Goal: Information Seeking & Learning: Learn about a topic

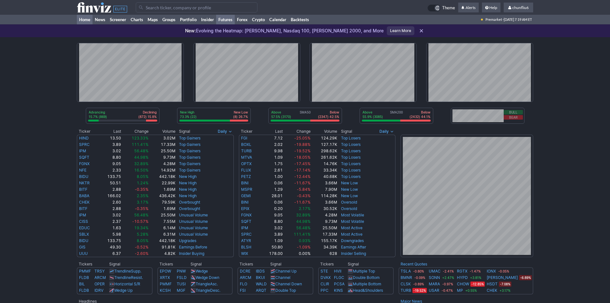
click at [223, 21] on link "Futures" at bounding box center [225, 20] width 19 height 10
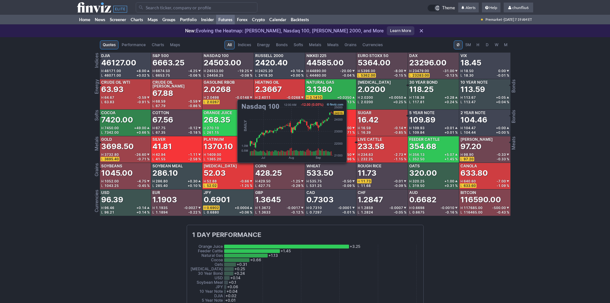
click at [234, 66] on div "24503.00" at bounding box center [223, 63] width 38 height 10
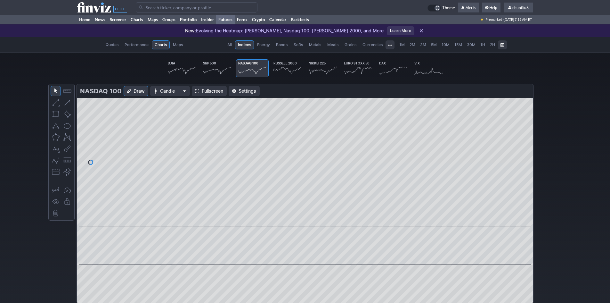
scroll to position [0, 40]
click at [213, 92] on span "Fullscreen" at bounding box center [212, 91] width 21 height 6
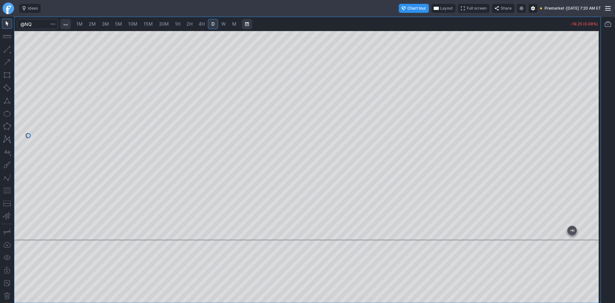
click at [133, 24] on span "10M" at bounding box center [132, 23] width 9 height 5
click at [596, 69] on div at bounding box center [593, 133] width 13 height 193
click at [5, 193] on button "button" at bounding box center [7, 190] width 10 height 10
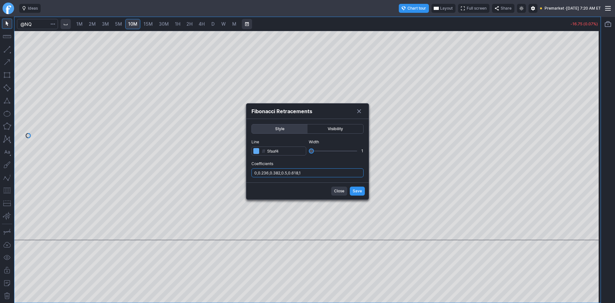
click at [345, 173] on input "0,0.236,0.382,0.5,0.618,1" at bounding box center [307, 172] width 112 height 9
type input "0,0.236,0.382,0.5,0.618,1,.786"
click at [358, 193] on span "Save" at bounding box center [357, 191] width 9 height 6
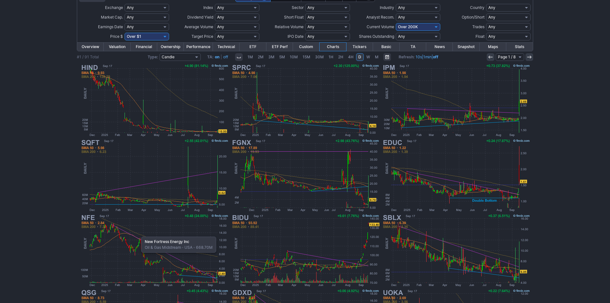
scroll to position [36, 0]
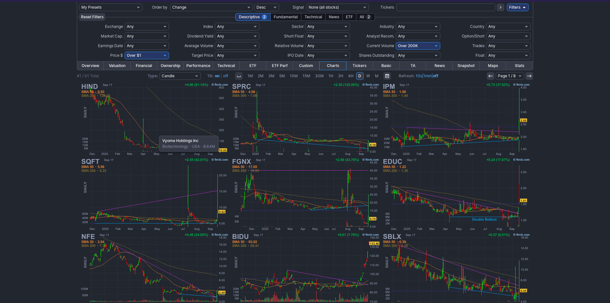
click at [156, 132] on img at bounding box center [154, 119] width 150 height 75
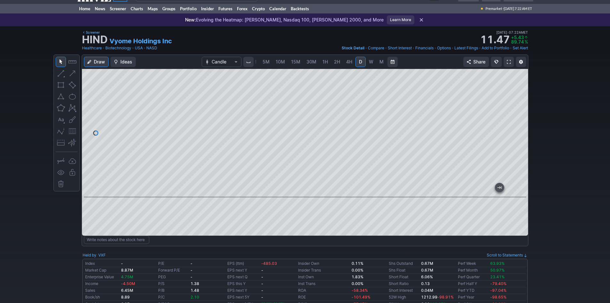
scroll to position [32, 0]
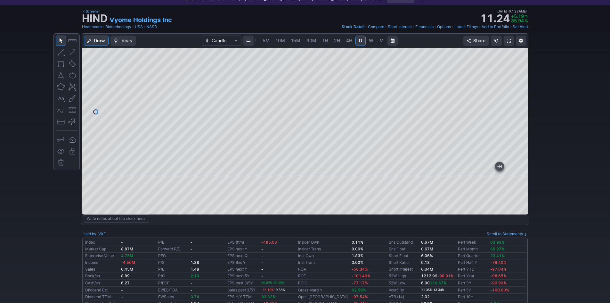
click at [508, 40] on span at bounding box center [509, 40] width 4 height 5
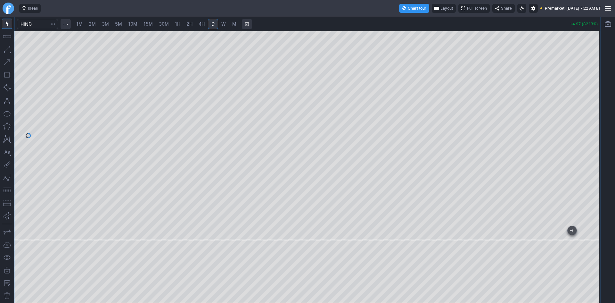
drag, startPoint x: 590, startPoint y: 164, endPoint x: 497, endPoint y: 17, distance: 174.4
click at [548, 23] on div "1M 2M 3M 5M 10M 15M 30M 1H 2H 4H D W M +4.97 (82.13%)" at bounding box center [307, 159] width 586 height 285
click at [440, 7] on span "Layout" at bounding box center [446, 8] width 12 height 6
click at [413, 19] on button "Layout" at bounding box center [414, 20] width 9 height 9
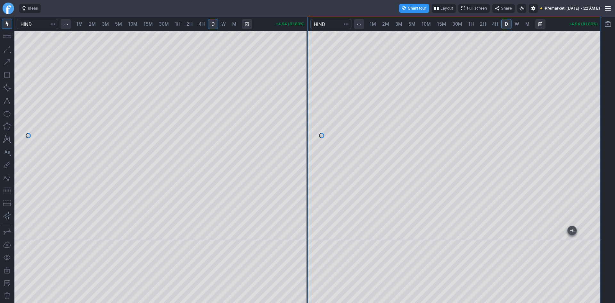
click at [572, 45] on div at bounding box center [454, 135] width 293 height 209
click at [573, 85] on div at bounding box center [454, 135] width 293 height 209
drag, startPoint x: 591, startPoint y: 184, endPoint x: 593, endPoint y: 172, distance: 11.6
click at [593, 172] on div at bounding box center [593, 133] width 13 height 193
click at [4, 191] on button "button" at bounding box center [7, 190] width 10 height 10
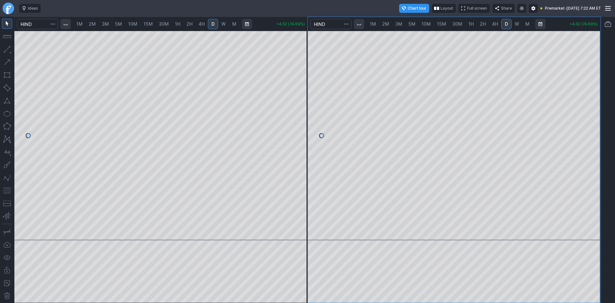
click at [594, 140] on div at bounding box center [454, 135] width 293 height 209
click at [580, 114] on div at bounding box center [454, 135] width 293 height 209
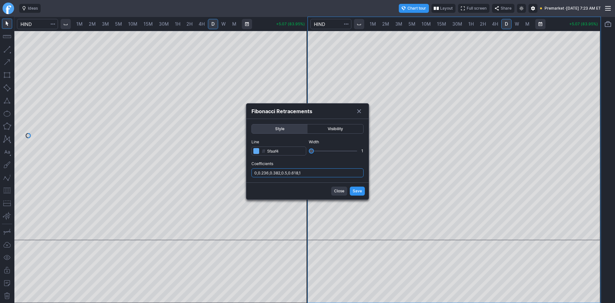
drag, startPoint x: 333, startPoint y: 174, endPoint x: 332, endPoint y: 177, distance: 3.7
click at [333, 174] on input "0,0.236,0.382,0.5,0.618,1" at bounding box center [307, 172] width 112 height 9
type input "0,0.236,0.382,0.5,0.618,1,.786"
click at [351, 191] on button "Save" at bounding box center [357, 190] width 15 height 9
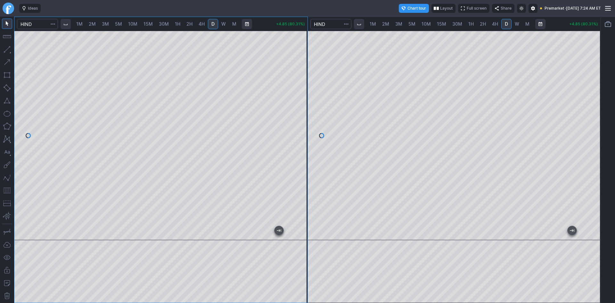
click at [95, 28] on link "2M" at bounding box center [92, 24] width 13 height 10
click at [82, 25] on span "1M" at bounding box center [79, 23] width 6 height 5
drag, startPoint x: 300, startPoint y: 91, endPoint x: 301, endPoint y: 137, distance: 45.5
click at [301, 137] on div at bounding box center [300, 133] width 13 height 193
click at [5, 191] on button "button" at bounding box center [7, 190] width 10 height 10
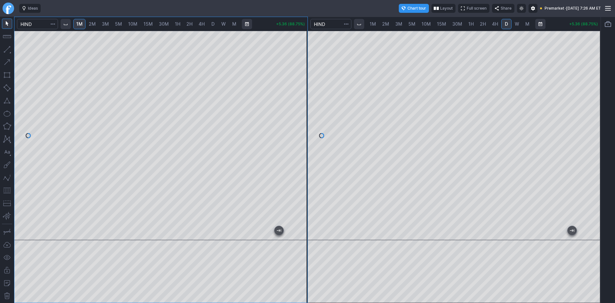
drag, startPoint x: 303, startPoint y: 150, endPoint x: 304, endPoint y: 133, distance: 17.6
click at [304, 133] on div at bounding box center [300, 133] width 13 height 193
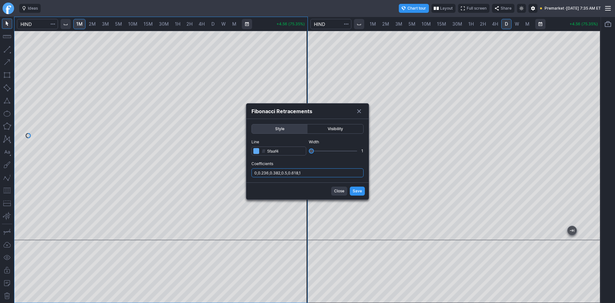
click at [315, 176] on input "0,0.236,0.382,0.5,0.618,1" at bounding box center [307, 172] width 112 height 9
type input "0,0.236,0.382,0.5,0.618,1,.786"
click at [347, 188] on button "Close" at bounding box center [339, 190] width 16 height 9
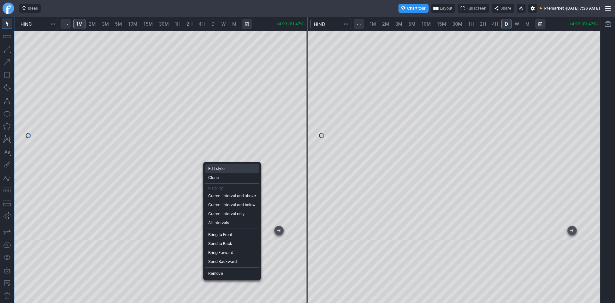
click at [221, 170] on span "Edit style" at bounding box center [232, 168] width 48 height 6
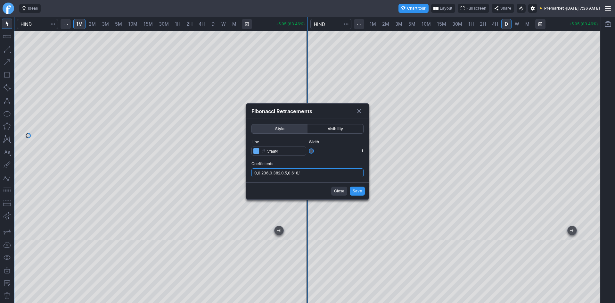
click at [308, 172] on input "0,0.236,0.382,0.5,0.618,1" at bounding box center [307, 172] width 112 height 9
type input "0,0.236,0.382,0.5,0.618,1,.786,1.236"
click at [358, 192] on span "Save" at bounding box center [357, 191] width 9 height 6
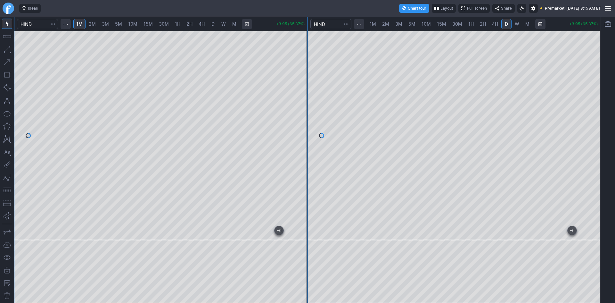
drag, startPoint x: 297, startPoint y: 118, endPoint x: 297, endPoint y: 103, distance: 15.1
click at [299, 103] on div at bounding box center [300, 133] width 13 height 193
drag, startPoint x: 304, startPoint y: 135, endPoint x: 302, endPoint y: 108, distance: 27.0
click at [302, 108] on div at bounding box center [300, 133] width 13 height 193
drag, startPoint x: 301, startPoint y: 160, endPoint x: 305, endPoint y: 152, distance: 8.6
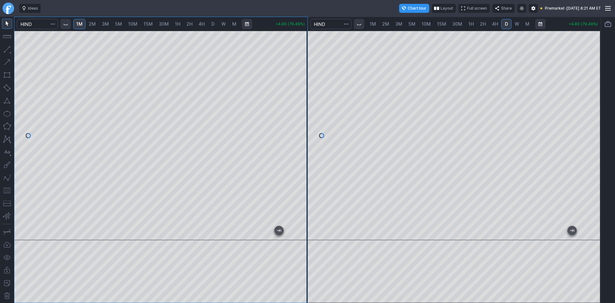
click at [305, 152] on div at bounding box center [300, 133] width 13 height 193
click at [6, 99] on button "button" at bounding box center [7, 100] width 10 height 10
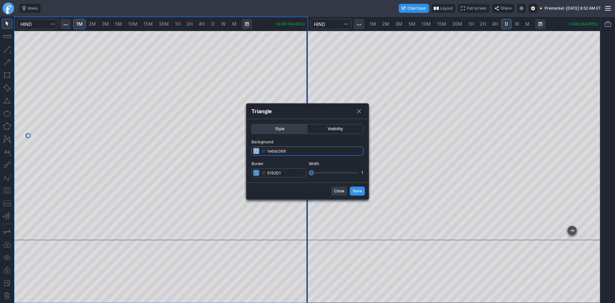
click at [300, 151] on input "1e6dc066" at bounding box center [307, 150] width 112 height 9
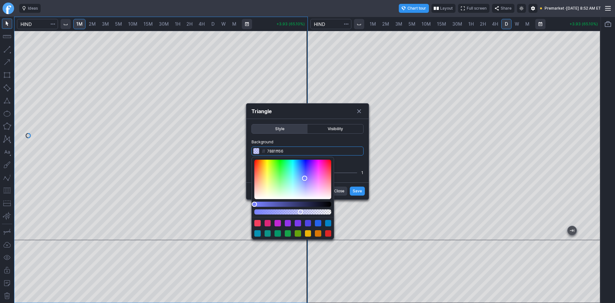
click at [305, 178] on div "Color" at bounding box center [292, 179] width 77 height 39
click at [295, 171] on div "Color" at bounding box center [292, 179] width 77 height 39
click at [294, 179] on div "Color" at bounding box center [292, 179] width 77 height 39
click at [294, 188] on div "Color" at bounding box center [292, 179] width 77 height 39
click at [294, 172] on div "Color" at bounding box center [292, 179] width 77 height 39
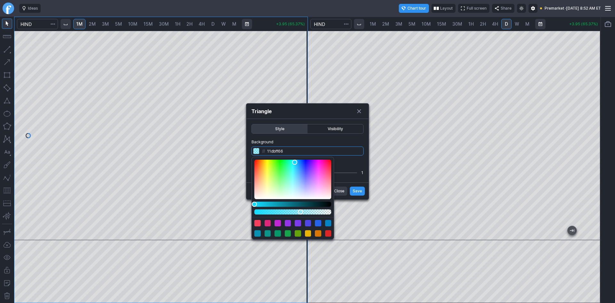
click at [295, 162] on div "Color" at bounding box center [292, 179] width 77 height 39
click at [306, 173] on div "Color" at bounding box center [292, 179] width 77 height 39
click at [306, 167] on div "Color" at bounding box center [292, 179] width 77 height 39
drag, startPoint x: 256, startPoint y: 204, endPoint x: 248, endPoint y: 202, distance: 7.7
click at [248, 202] on body "Ideas Chart tour Layout Full screen Share Premarket · Wed SEP 17 2025 8:52 AM E…" at bounding box center [307, 151] width 615 height 303
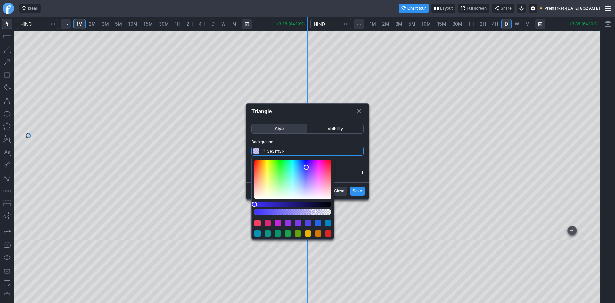
type input "3e31ff3d"
drag, startPoint x: 300, startPoint y: 210, endPoint x: 313, endPoint y: 211, distance: 12.8
click at [313, 211] on div "Alpha" at bounding box center [312, 211] width 5 height 5
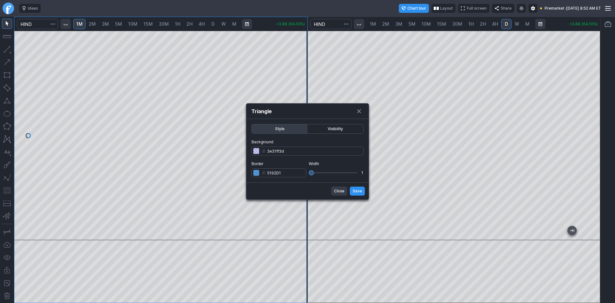
click at [353, 191] on form "Style Visibility Background # 3e31ff3d Border # 5192D1 Width 1 Close Save" at bounding box center [307, 159] width 122 height 80
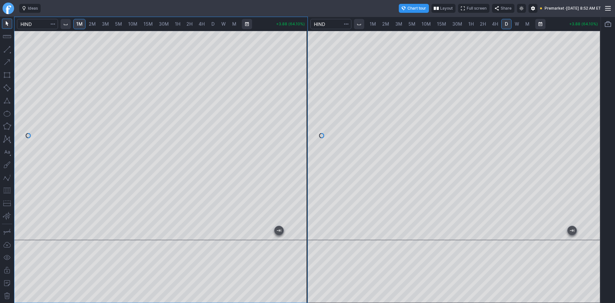
click at [331, 71] on div at bounding box center [307, 151] width 615 height 303
drag, startPoint x: 298, startPoint y: 59, endPoint x: 298, endPoint y: 67, distance: 8.7
click at [298, 67] on div at bounding box center [300, 133] width 13 height 193
drag, startPoint x: 598, startPoint y: 151, endPoint x: 597, endPoint y: 166, distance: 15.4
click at [597, 166] on div at bounding box center [593, 133] width 13 height 193
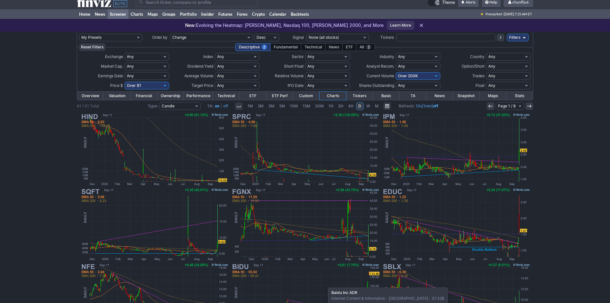
scroll to position [4, 0]
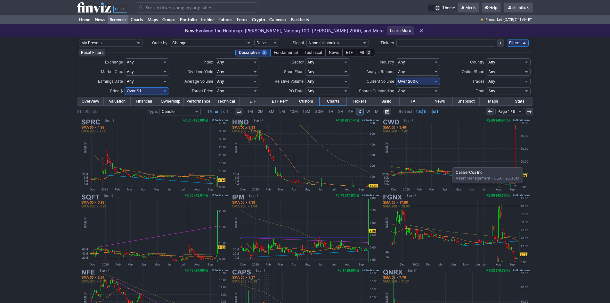
click at [449, 164] on img at bounding box center [456, 154] width 150 height 75
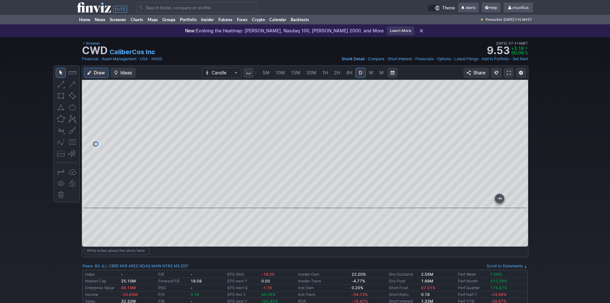
scroll to position [32, 0]
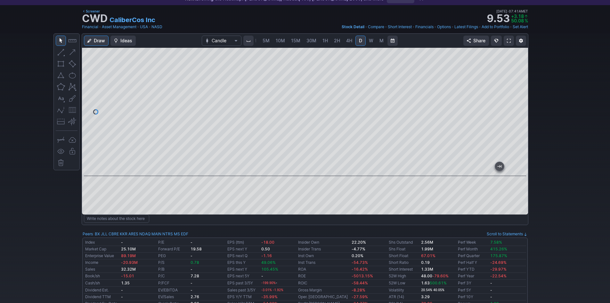
click at [508, 39] on span at bounding box center [509, 40] width 4 height 5
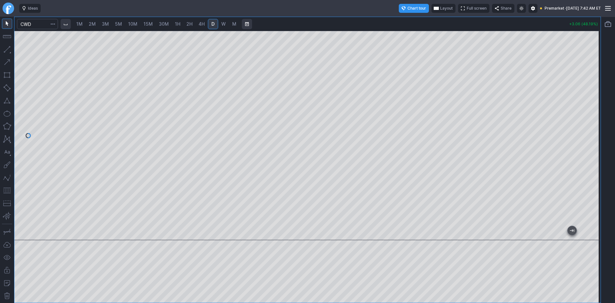
click at [440, 11] on span "Layout" at bounding box center [446, 8] width 12 height 6
click at [417, 23] on button "Layout" at bounding box center [414, 20] width 9 height 9
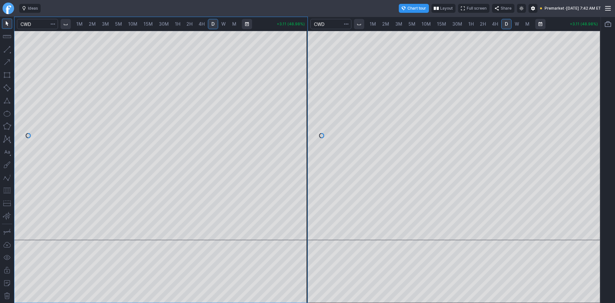
click at [472, 25] on span "1H" at bounding box center [470, 23] width 5 height 5
click at [587, 58] on div at bounding box center [454, 135] width 293 height 209
click at [441, 25] on span "15M" at bounding box center [441, 23] width 9 height 5
click at [454, 24] on span "30M" at bounding box center [457, 23] width 10 height 5
click at [444, 25] on span "15M" at bounding box center [441, 23] width 9 height 5
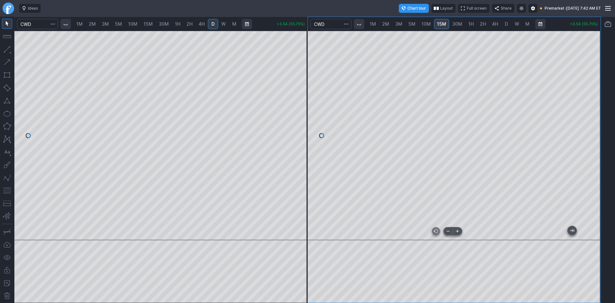
click at [495, 230] on div at bounding box center [454, 135] width 293 height 209
click at [4, 190] on button "button" at bounding box center [7, 190] width 10 height 10
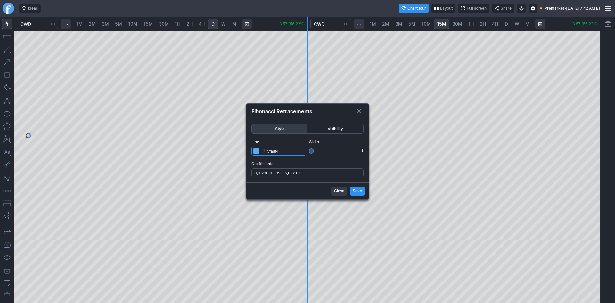
click at [259, 152] on input "5faaf4" at bounding box center [278, 150] width 55 height 9
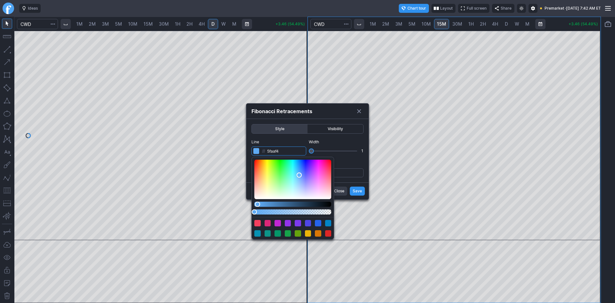
click at [259, 152] on input "5faaf4" at bounding box center [278, 150] width 55 height 9
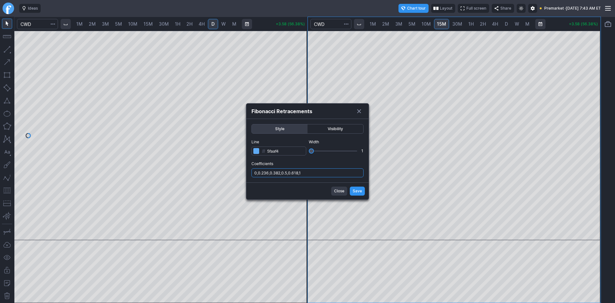
click at [308, 172] on input "0,0.236,0.382,0.5,0.618,1" at bounding box center [307, 172] width 112 height 9
type input "0,0.236,0.382,0.5,0.618,1,.786"
click at [359, 191] on span "Save" at bounding box center [357, 191] width 9 height 6
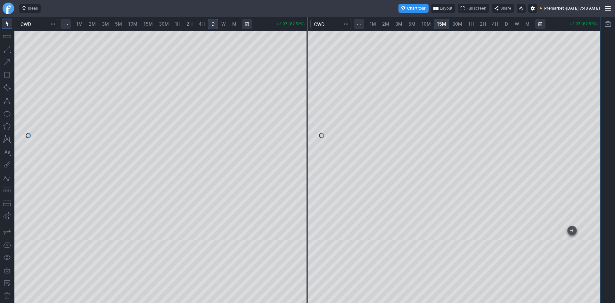
click at [82, 24] on span "1M" at bounding box center [79, 23] width 6 height 5
drag, startPoint x: 302, startPoint y: 84, endPoint x: 304, endPoint y: 129, distance: 44.9
click at [304, 129] on div at bounding box center [300, 133] width 13 height 193
drag, startPoint x: 301, startPoint y: 113, endPoint x: 301, endPoint y: 135, distance: 21.8
click at [301, 135] on div at bounding box center [300, 133] width 13 height 193
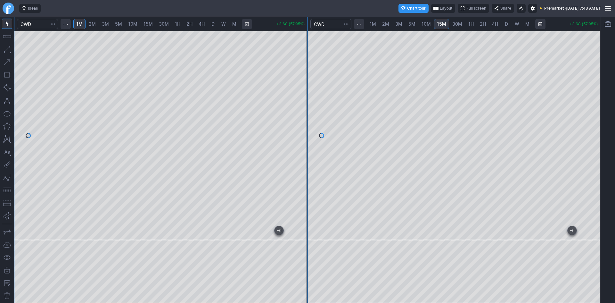
drag, startPoint x: 300, startPoint y: 133, endPoint x: 295, endPoint y: 147, distance: 15.0
click at [297, 147] on div at bounding box center [300, 133] width 13 height 193
click at [6, 190] on button "button" at bounding box center [7, 190] width 10 height 10
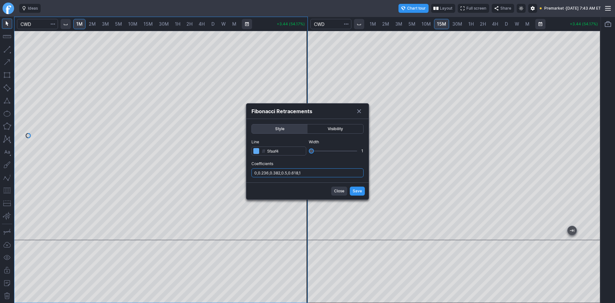
click at [311, 173] on input "0,0.236,0.382,0.5,0.618,1" at bounding box center [307, 172] width 112 height 9
type input "0,0.236,0.382,0.5,0.618,1,.786"
click at [356, 190] on span "Save" at bounding box center [357, 191] width 9 height 6
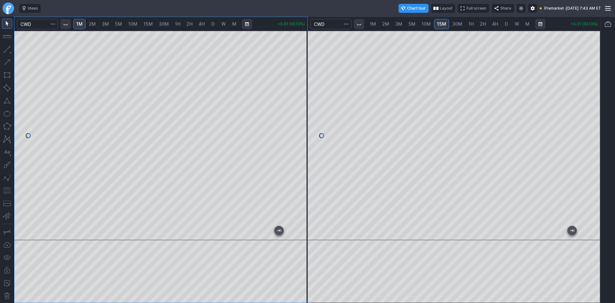
drag, startPoint x: 296, startPoint y: 157, endPoint x: 295, endPoint y: 120, distance: 36.2
click at [295, 120] on div at bounding box center [300, 133] width 13 height 193
drag, startPoint x: 303, startPoint y: 103, endPoint x: 301, endPoint y: 118, distance: 15.2
click at [301, 118] on div at bounding box center [300, 133] width 13 height 193
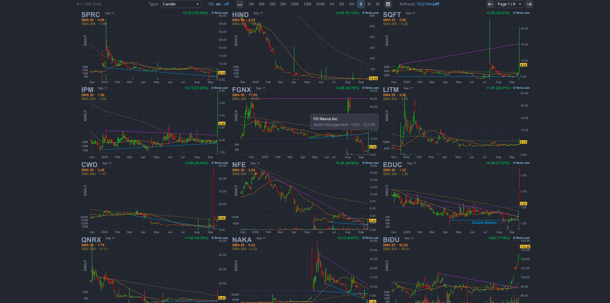
scroll to position [132, 0]
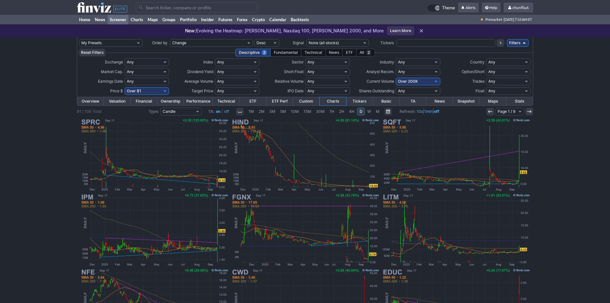
click at [148, 89] on select "Any Under $1 Under $2 Under $3 Under $4 Under $5 Under $7 Under $10 Under $15 U…" at bounding box center [147, 91] width 45 height 8
select select "o10"
click at [125, 87] on select "Any Under $1 Under $2 Under $3 Under $4 Under $5 Under $7 Under $10 Under $15 U…" at bounding box center [147, 91] width 45 height 8
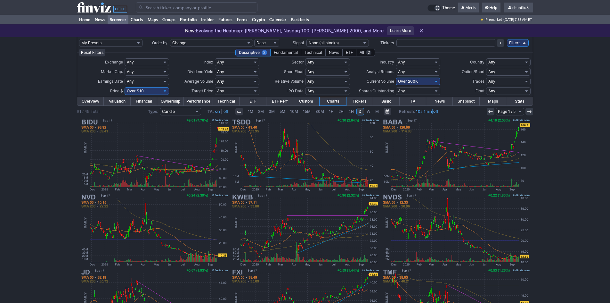
click at [406, 82] on select "Any Under 50K Under 100K Under 500K Under 750K Under 1M Over 0 Over 50K Over 10…" at bounding box center [418, 82] width 45 height 8
select select "o100"
click at [396, 78] on select "Any Under 50K Under 100K Under 500K Under 750K Under 1M Over 0 Over 50K Over 10…" at bounding box center [418, 82] width 45 height 8
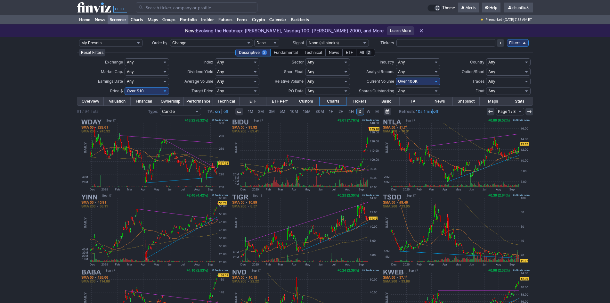
click at [550, 171] on div "My Presets -Save Screen -Edit Screens p: NP! Order by Ticker Tickers Input Filt…" at bounding box center [305, 235] width 610 height 397
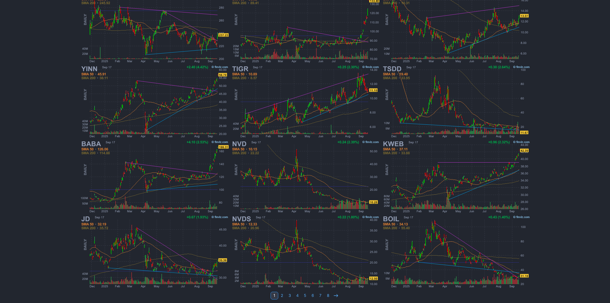
scroll to position [132, 0]
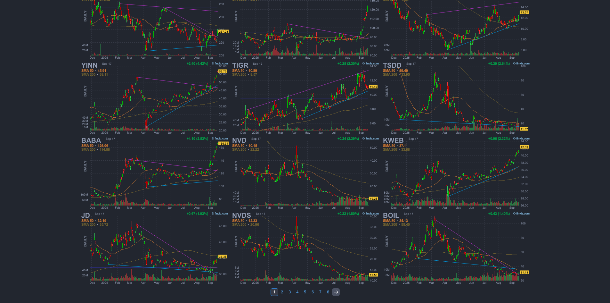
click at [335, 292] on use at bounding box center [336, 291] width 4 height 3
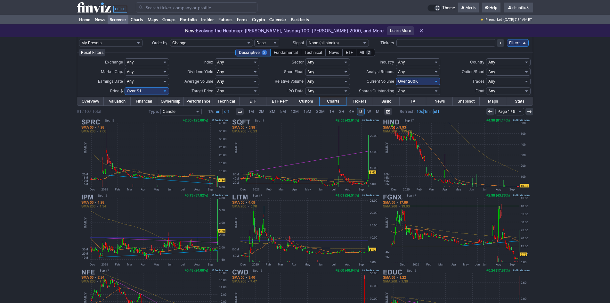
click at [156, 6] on input "Search" at bounding box center [197, 7] width 122 height 10
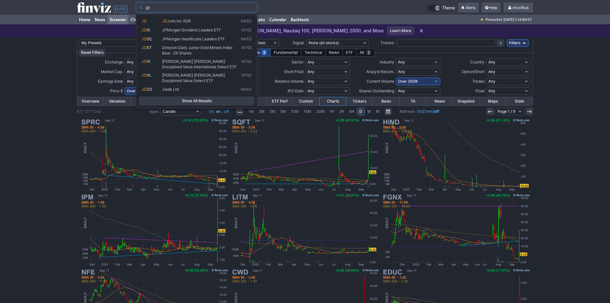
type input "jd"
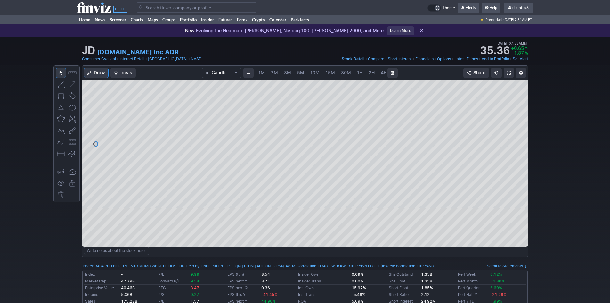
scroll to position [0, 35]
drag, startPoint x: 521, startPoint y: 157, endPoint x: 525, endPoint y: 135, distance: 22.4
click at [525, 135] on div at bounding box center [521, 142] width 13 height 112
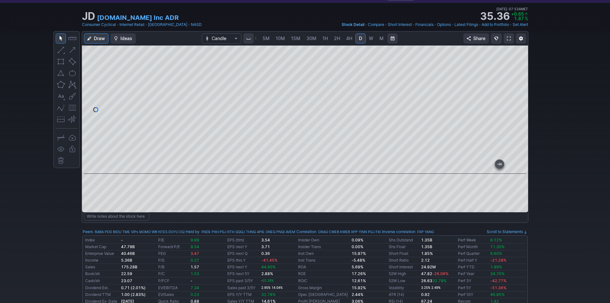
scroll to position [32, 0]
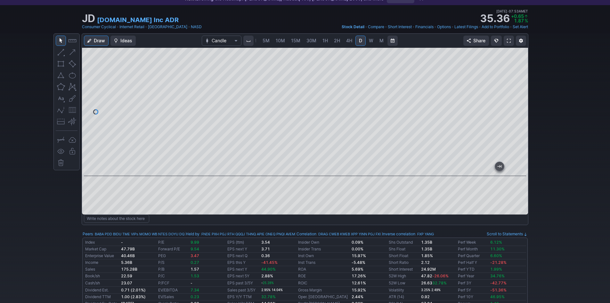
click at [507, 40] on link at bounding box center [509, 41] width 10 height 10
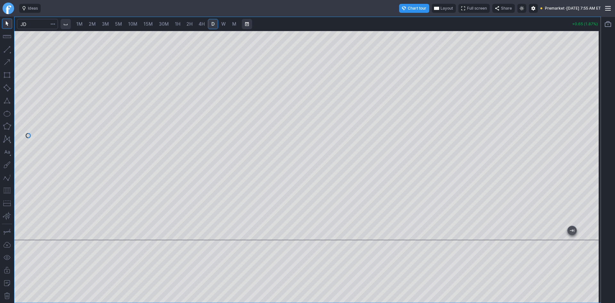
click at [92, 25] on span "2M" at bounding box center [92, 23] width 7 height 5
click at [574, 148] on div at bounding box center [307, 135] width 586 height 209
click at [410, 209] on div at bounding box center [307, 135] width 586 height 209
drag, startPoint x: 592, startPoint y: 142, endPoint x: 588, endPoint y: 168, distance: 25.8
click at [588, 168] on div at bounding box center [593, 133] width 13 height 193
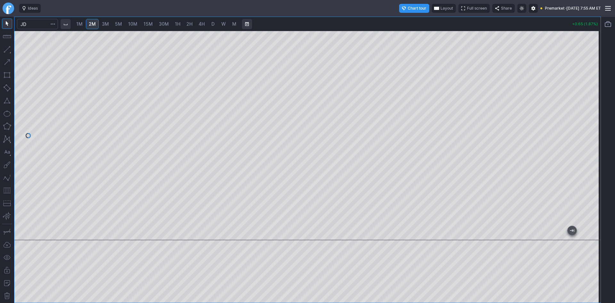
click at [440, 8] on span "Layout" at bounding box center [446, 8] width 12 height 6
click at [413, 23] on button "Layout" at bounding box center [414, 20] width 9 height 9
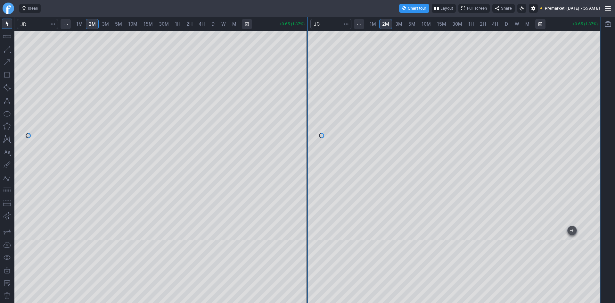
click at [399, 23] on span "3M" at bounding box center [398, 23] width 7 height 5
click at [414, 25] on span "5M" at bounding box center [411, 23] width 7 height 5
click at [427, 25] on span "10M" at bounding box center [426, 23] width 9 height 5
click at [445, 25] on span "15M" at bounding box center [441, 23] width 9 height 5
click at [455, 24] on span "30M" at bounding box center [457, 23] width 10 height 5
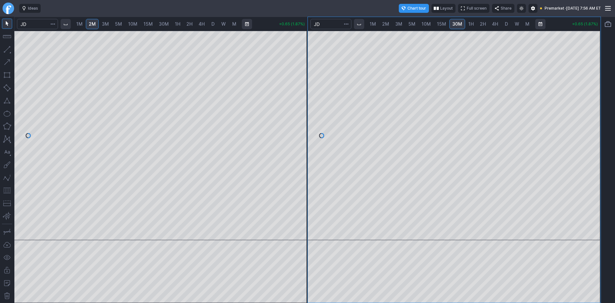
click at [582, 117] on div at bounding box center [454, 135] width 293 height 209
click at [8, 189] on button "button" at bounding box center [7, 190] width 10 height 10
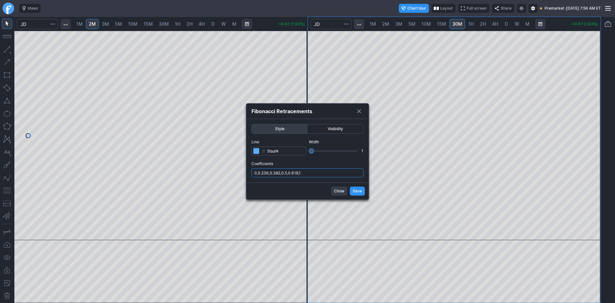
click at [318, 173] on input "0,0.236,0.382,0.5,0.618,1" at bounding box center [307, 172] width 112 height 9
type input "0,0.236,0.382,0.5,0.618,1,.786"
click at [360, 192] on span "Save" at bounding box center [357, 191] width 9 height 6
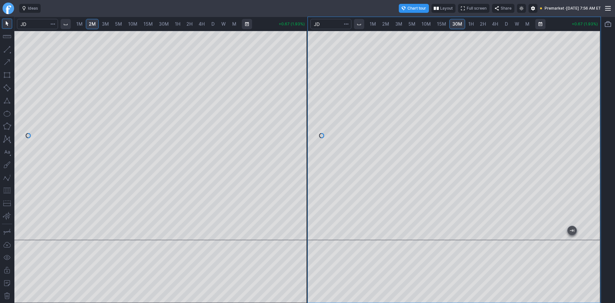
drag, startPoint x: 9, startPoint y: 191, endPoint x: 14, endPoint y: 187, distance: 6.4
click at [9, 190] on button "button" at bounding box center [7, 190] width 10 height 10
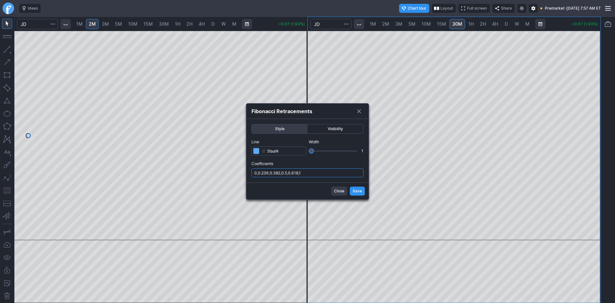
click at [333, 170] on input "0,0.236,0.382,0.5,0.618,1" at bounding box center [307, 172] width 112 height 9
type input "0,0.236,0.382,0.5,0.618,1,.786"
click at [355, 188] on span "Save" at bounding box center [357, 191] width 9 height 6
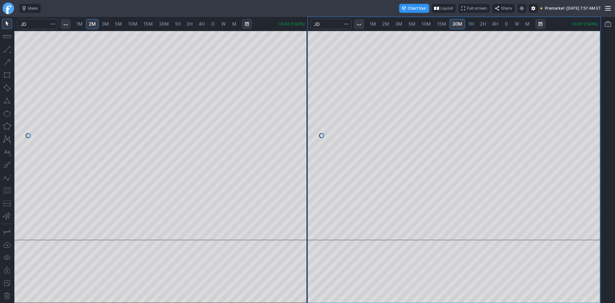
click at [468, 23] on span "1H" at bounding box center [470, 23] width 5 height 5
click at [481, 23] on span "2H" at bounding box center [483, 23] width 6 height 5
click at [494, 25] on span "4H" at bounding box center [495, 23] width 6 height 5
click at [586, 93] on div at bounding box center [454, 135] width 293 height 209
drag, startPoint x: 10, startPoint y: 188, endPoint x: 14, endPoint y: 188, distance: 3.5
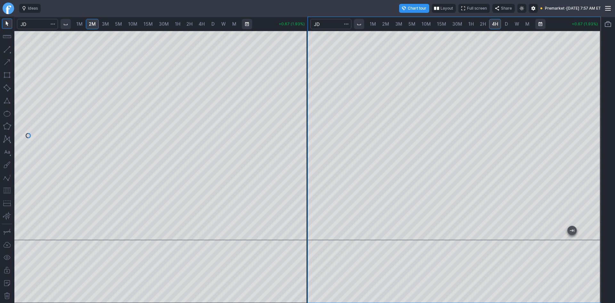
click at [12, 188] on button "button" at bounding box center [7, 190] width 10 height 10
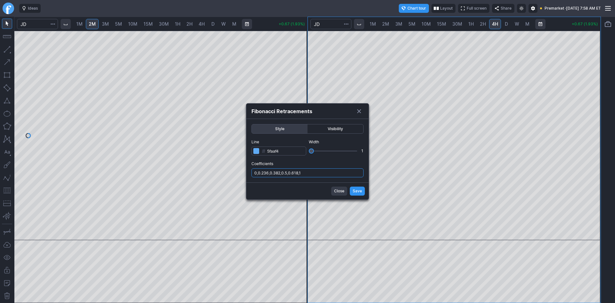
click at [327, 170] on input "0,0.236,0.382,0.5,0.618,1" at bounding box center [307, 172] width 112 height 9
type input "0,0.236,0.382,0.5,0.618,1,.786"
click at [354, 192] on span "Save" at bounding box center [357, 191] width 9 height 6
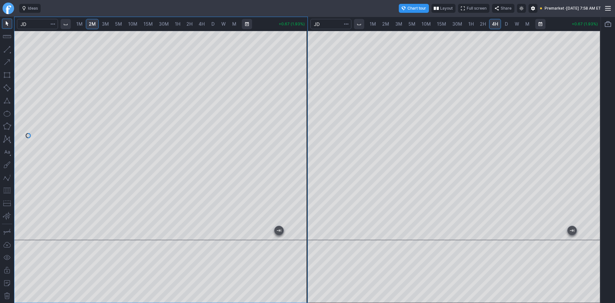
click at [7, 192] on button "button" at bounding box center [7, 190] width 10 height 10
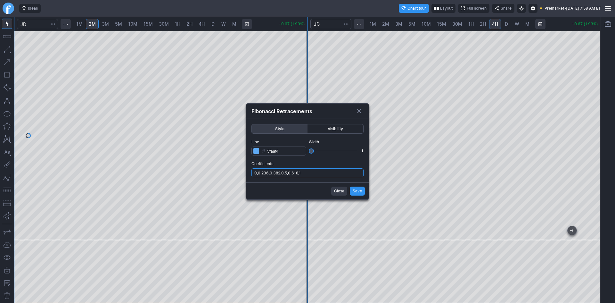
click at [305, 172] on input "0,0.236,0.382,0.5,0.618,1" at bounding box center [307, 172] width 112 height 9
type input "0,0.236,0.382,0.5,0.618,1,.786"
click at [357, 191] on span "Save" at bounding box center [357, 191] width 9 height 6
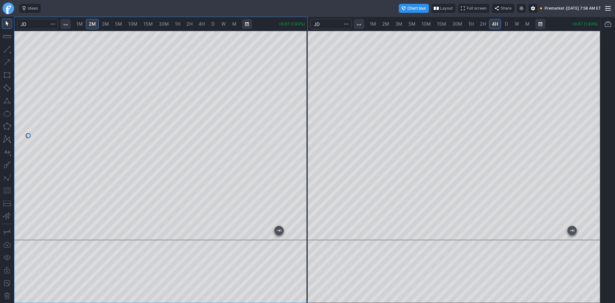
drag, startPoint x: 301, startPoint y: 167, endPoint x: 301, endPoint y: 175, distance: 8.3
click at [301, 175] on div at bounding box center [300, 133] width 13 height 193
drag, startPoint x: 296, startPoint y: 136, endPoint x: 295, endPoint y: 117, distance: 19.6
click at [295, 117] on div at bounding box center [300, 133] width 13 height 193
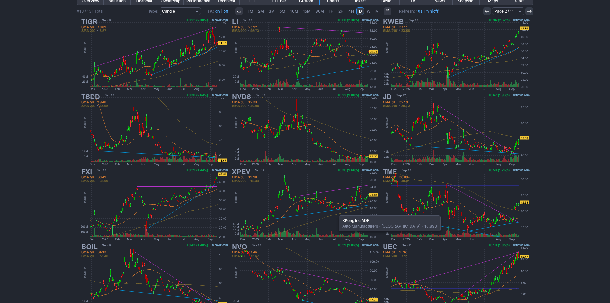
scroll to position [128, 0]
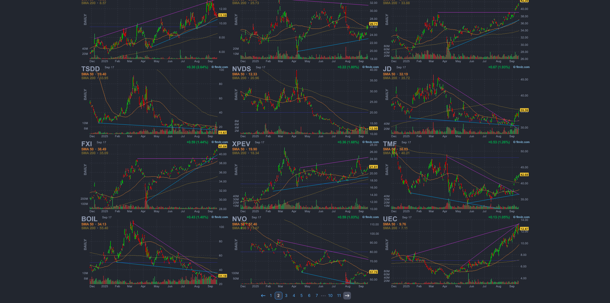
click at [346, 295] on icon at bounding box center [347, 295] width 5 height 5
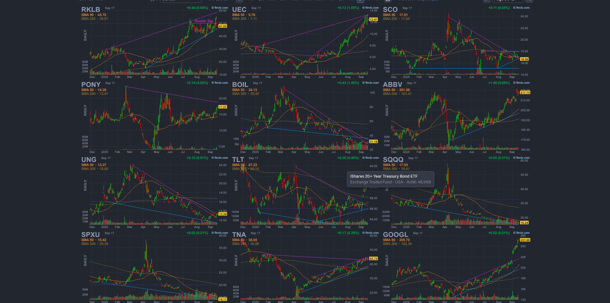
scroll to position [132, 0]
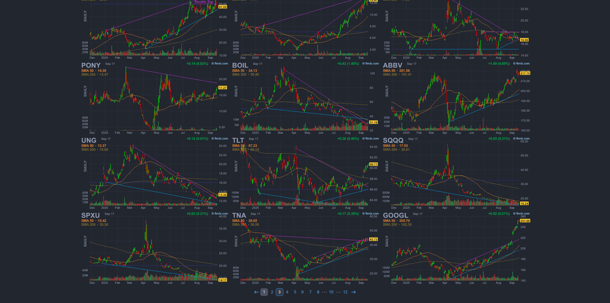
click at [266, 288] on link "1" at bounding box center [264, 292] width 8 height 8
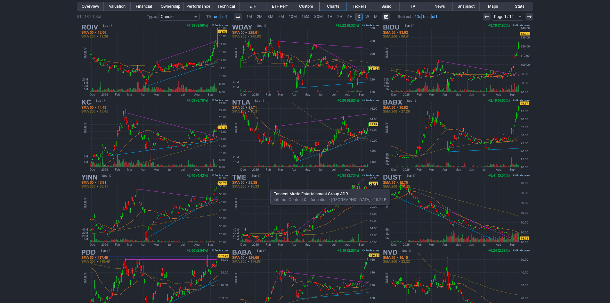
scroll to position [96, 0]
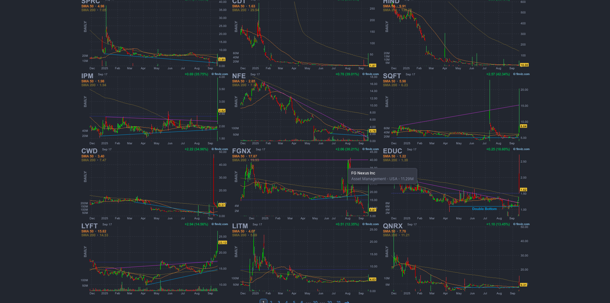
scroll to position [132, 0]
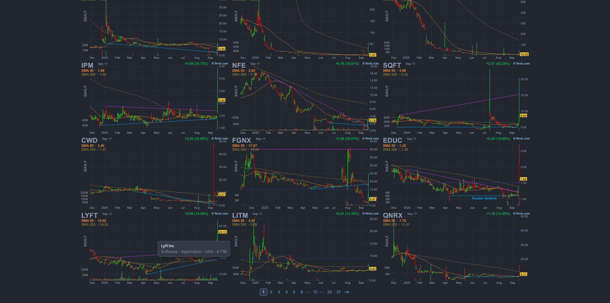
click at [154, 237] on img at bounding box center [154, 247] width 150 height 75
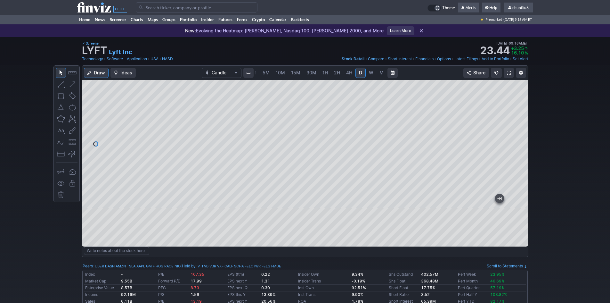
drag, startPoint x: 522, startPoint y: 115, endPoint x: 520, endPoint y: 134, distance: 19.3
click at [520, 134] on div at bounding box center [521, 142] width 13 height 112
click at [511, 72] on span at bounding box center [509, 72] width 4 height 5
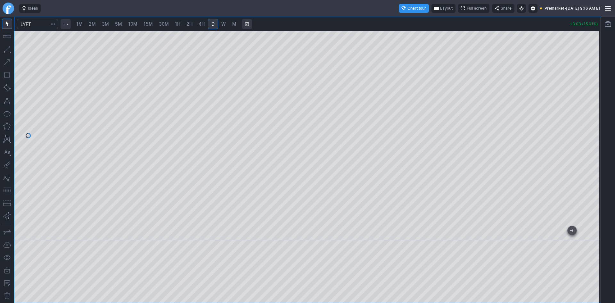
drag, startPoint x: 594, startPoint y: 106, endPoint x: 589, endPoint y: 131, distance: 25.1
click at [589, 131] on div at bounding box center [593, 133] width 13 height 193
click at [181, 213] on div at bounding box center [307, 135] width 586 height 209
click at [440, 7] on span "Layout" at bounding box center [446, 8] width 12 height 6
click at [413, 22] on button "Layout" at bounding box center [414, 20] width 9 height 9
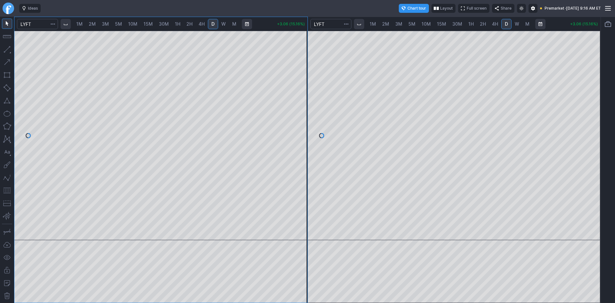
click at [83, 23] on span "1M" at bounding box center [79, 23] width 6 height 5
drag, startPoint x: 303, startPoint y: 67, endPoint x: 307, endPoint y: 111, distance: 44.7
click at [307, 111] on div at bounding box center [300, 133] width 13 height 193
drag, startPoint x: 300, startPoint y: 118, endPoint x: 296, endPoint y: 146, distance: 27.7
click at [298, 144] on div at bounding box center [300, 133] width 13 height 193
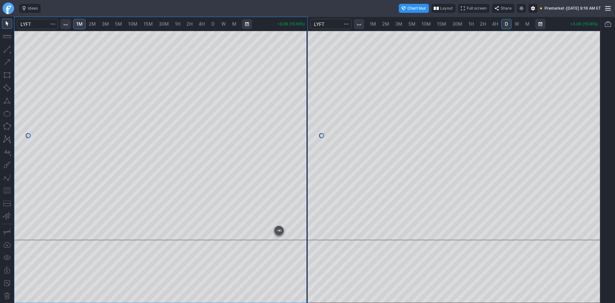
click at [9, 188] on button "button" at bounding box center [7, 190] width 10 height 10
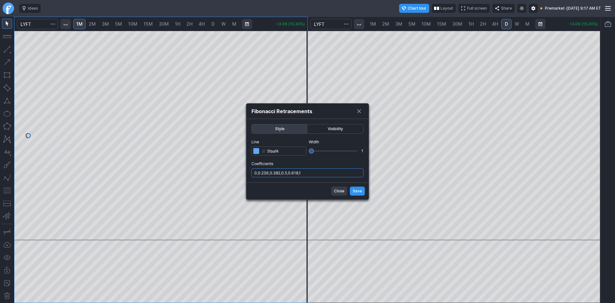
click at [317, 174] on input "0,0.236,0.382,0.5,0.618,1" at bounding box center [307, 172] width 112 height 9
type input "0,0.236,0.382,0.5,0.618,1,.786"
drag, startPoint x: 355, startPoint y: 190, endPoint x: 351, endPoint y: 191, distance: 3.3
click at [355, 190] on span "Save" at bounding box center [357, 191] width 9 height 6
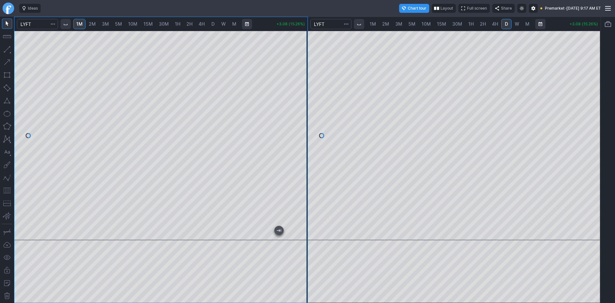
drag, startPoint x: 300, startPoint y: 167, endPoint x: 299, endPoint y: 134, distance: 33.7
click at [299, 134] on div at bounding box center [300, 133] width 13 height 193
drag, startPoint x: 596, startPoint y: 130, endPoint x: 589, endPoint y: 149, distance: 19.5
click at [594, 144] on div at bounding box center [593, 133] width 13 height 193
click at [4, 189] on button "button" at bounding box center [7, 190] width 10 height 10
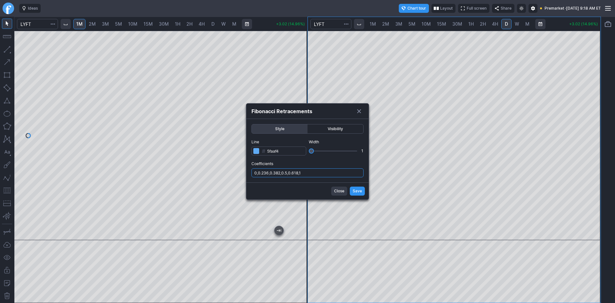
click at [327, 169] on input "0,0.236,0.382,0.5,0.618,1" at bounding box center [307, 172] width 112 height 9
type input "0,0.236,0.382,0.5,0.618,1,.786"
click at [360, 191] on span "Save" at bounding box center [357, 191] width 9 height 6
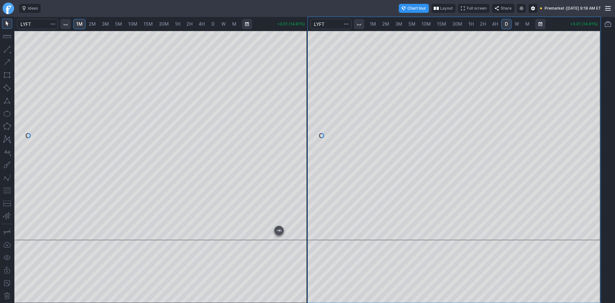
click at [455, 23] on span "30M" at bounding box center [457, 23] width 10 height 5
click at [582, 163] on div at bounding box center [454, 135] width 293 height 209
click at [577, 95] on div at bounding box center [454, 135] width 293 height 209
click at [587, 134] on div at bounding box center [454, 135] width 293 height 209
drag, startPoint x: 592, startPoint y: 153, endPoint x: 588, endPoint y: 171, distance: 18.5
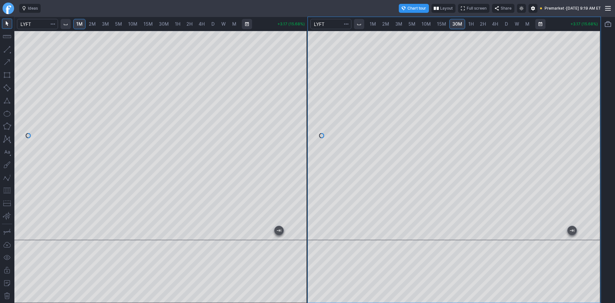
click at [588, 171] on div at bounding box center [593, 133] width 13 height 193
click at [5, 188] on button "button" at bounding box center [7, 190] width 10 height 10
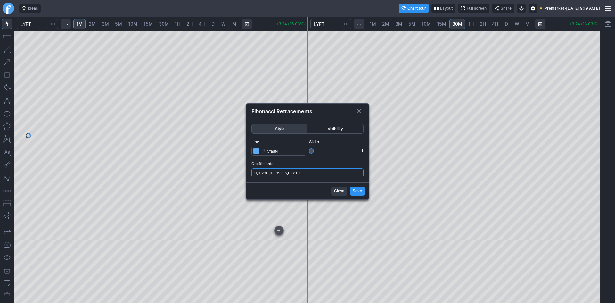
drag, startPoint x: 319, startPoint y: 173, endPoint x: 319, endPoint y: 177, distance: 4.2
click at [319, 173] on input "0,0.236,0.382,0.5,0.618,1" at bounding box center [307, 172] width 112 height 9
type input "0,0.236,0.382,0.5,0.618,1,.786"
click at [355, 191] on span "Save" at bounding box center [357, 191] width 9 height 6
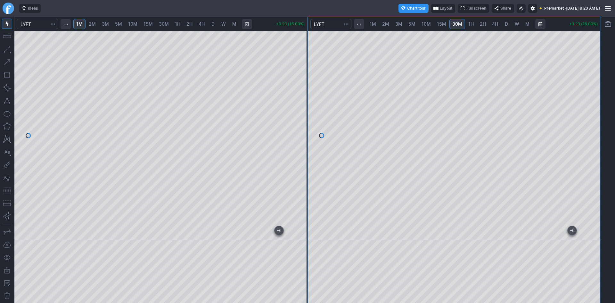
drag, startPoint x: 592, startPoint y: 110, endPoint x: 591, endPoint y: 132, distance: 21.8
click at [591, 132] on div at bounding box center [593, 133] width 13 height 193
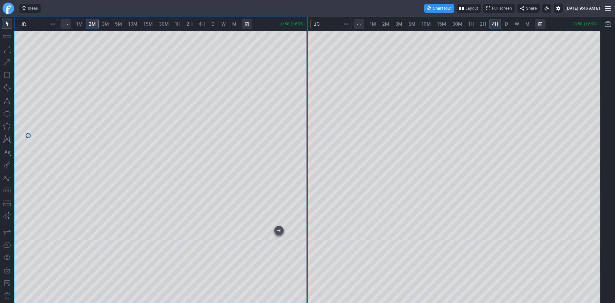
drag, startPoint x: 301, startPoint y: 147, endPoint x: 296, endPoint y: 169, distance: 23.4
click at [300, 164] on div at bounding box center [300, 133] width 13 height 193
drag, startPoint x: 300, startPoint y: 152, endPoint x: 300, endPoint y: 162, distance: 9.9
click at [300, 162] on div at bounding box center [300, 133] width 13 height 193
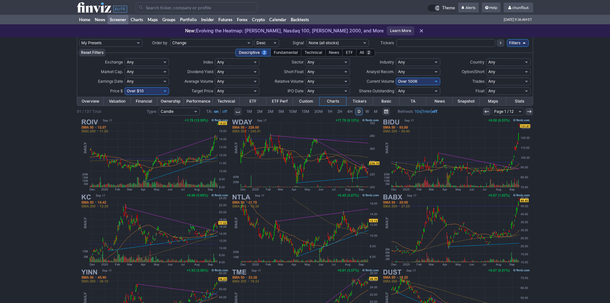
click at [409, 82] on select "Any Under 50K Under 100K Under 500K Under 750K Under 1M Over 0 Over 50K Over 10…" at bounding box center [418, 82] width 45 height 8
select select "o300"
click at [396, 78] on select "Any Under 50K Under 100K Under 500K Under 750K Under 1M Over 0 Over 50K Over 10…" at bounding box center [418, 82] width 45 height 8
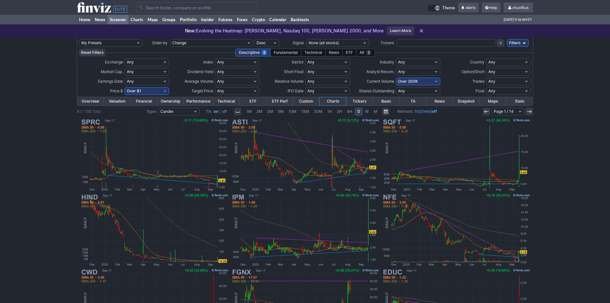
click at [417, 82] on select "Any Under 50K Under 100K Under 500K Under 750K Under 1M Over 0 Over 50K Over 10…" at bounding box center [418, 82] width 45 height 8
select select "o300"
click at [396, 78] on select "Any Under 50K Under 100K Under 500K Under 750K Under 1M Over 0 Over 50K Over 10…" at bounding box center [418, 82] width 45 height 8
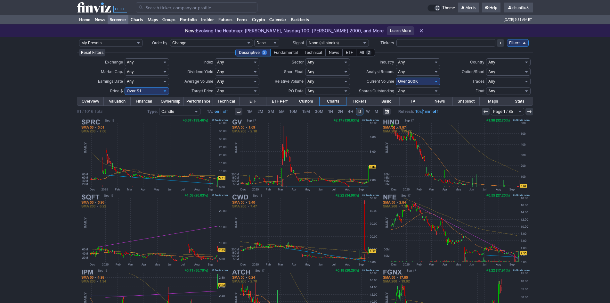
click at [179, 10] on input "Search" at bounding box center [197, 7] width 122 height 10
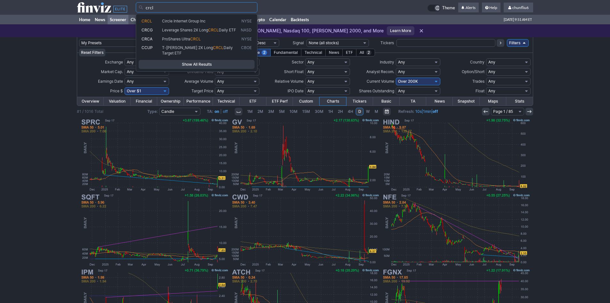
type input "crcl"
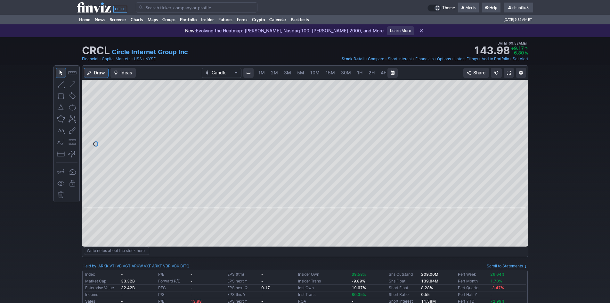
scroll to position [0, 35]
click at [507, 72] on span at bounding box center [509, 72] width 4 height 5
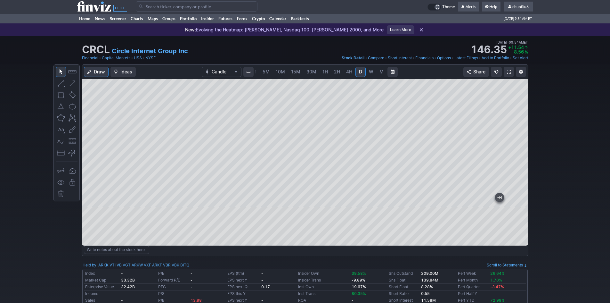
scroll to position [0, 0]
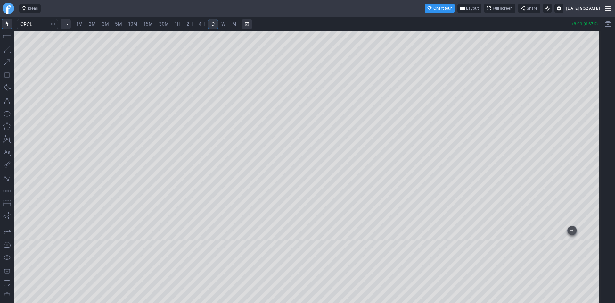
click at [80, 25] on span "1M" at bounding box center [79, 23] width 6 height 5
drag, startPoint x: 594, startPoint y: 70, endPoint x: 588, endPoint y: 137, distance: 67.8
click at [588, 137] on div at bounding box center [593, 133] width 13 height 193
click at [5, 189] on button "button" at bounding box center [7, 190] width 10 height 10
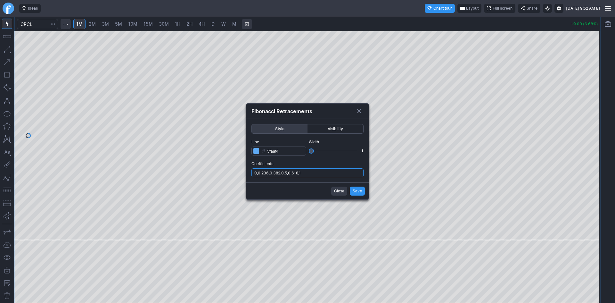
click at [315, 173] on input "0,0.236,0.382,0.5,0.618,1" at bounding box center [307, 172] width 112 height 9
type input "0,0.236,0.382,0.5,0.618,1,.786"
click at [354, 191] on span "Save" at bounding box center [357, 191] width 9 height 6
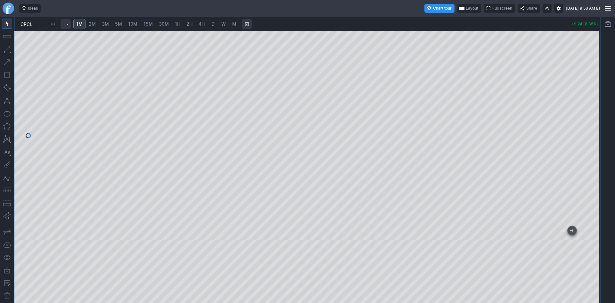
click at [466, 9] on span "Layout" at bounding box center [472, 8] width 12 height 6
click at [442, 19] on button "Layout" at bounding box center [440, 20] width 9 height 9
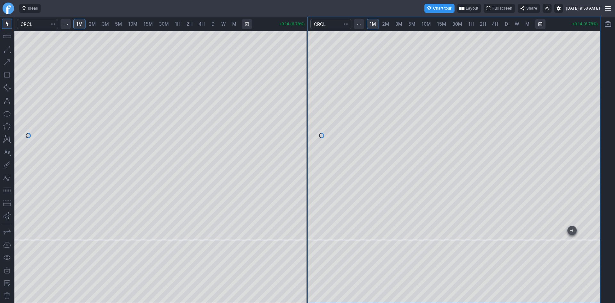
click at [422, 23] on span "10M" at bounding box center [426, 23] width 9 height 5
drag, startPoint x: 593, startPoint y: 61, endPoint x: 591, endPoint y: 97, distance: 35.9
click at [591, 97] on div at bounding box center [593, 133] width 13 height 193
click at [444, 24] on span "15M" at bounding box center [441, 23] width 9 height 5
click at [458, 24] on span "30M" at bounding box center [457, 23] width 10 height 5
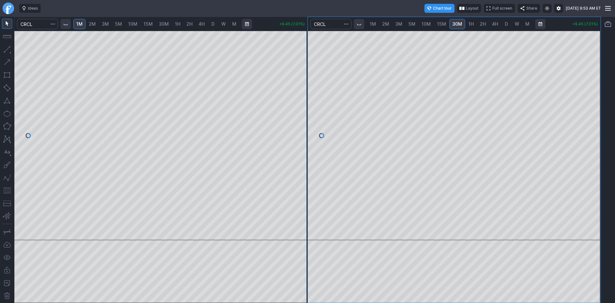
click at [440, 23] on span "15M" at bounding box center [441, 23] width 9 height 5
drag, startPoint x: 592, startPoint y: 70, endPoint x: 594, endPoint y: 124, distance: 53.2
click at [594, 124] on div at bounding box center [593, 133] width 13 height 193
click at [452, 24] on span "30M" at bounding box center [457, 23] width 10 height 5
drag, startPoint x: 594, startPoint y: 95, endPoint x: 594, endPoint y: 117, distance: 21.5
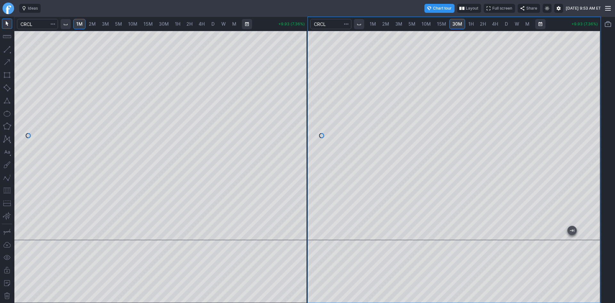
click at [594, 117] on div at bounding box center [593, 133] width 13 height 193
click at [309, 133] on div "1M 2M 3M 5M 10M 15M 30M 1H 2H 4H D W M +10.71 (7.94%) 1M 2M 3M 5M 10M 15M 30M 1…" at bounding box center [307, 160] width 587 height 286
drag, startPoint x: 303, startPoint y: 130, endPoint x: 304, endPoint y: 105, distance: 25.3
click at [304, 111] on div at bounding box center [300, 133] width 13 height 193
drag, startPoint x: 595, startPoint y: 119, endPoint x: 598, endPoint y: 137, distance: 18.2
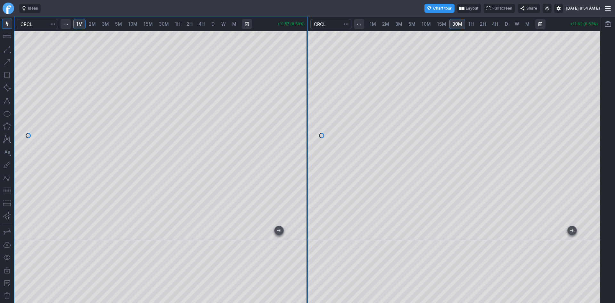
click at [599, 134] on div at bounding box center [593, 133] width 13 height 193
click at [5, 190] on button "button" at bounding box center [7, 190] width 10 height 10
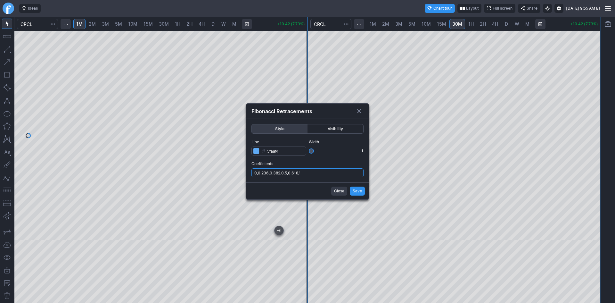
click at [317, 174] on input "0,0.236,0.382,0.5,0.618,1" at bounding box center [307, 172] width 112 height 9
type input "0,0.236,0.382,0.5,0.618,1,.786"
click at [359, 192] on span "Save" at bounding box center [357, 191] width 9 height 6
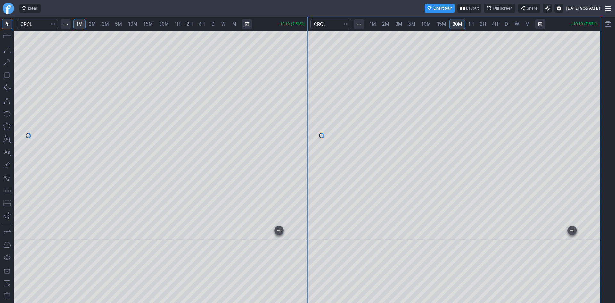
click at [7, 189] on button "button" at bounding box center [7, 190] width 10 height 10
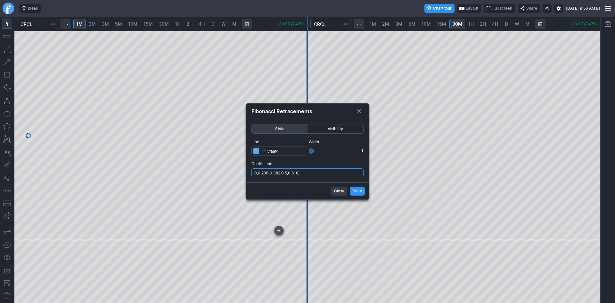
drag, startPoint x: 312, startPoint y: 171, endPoint x: 312, endPoint y: 175, distance: 3.6
click at [312, 174] on input "0,0.236,0.382,0.5,0.618,1" at bounding box center [307, 172] width 112 height 9
type input "0,0.236,0.382,0.5,0.618,1,.786"
click at [354, 189] on span "Save" at bounding box center [357, 191] width 9 height 6
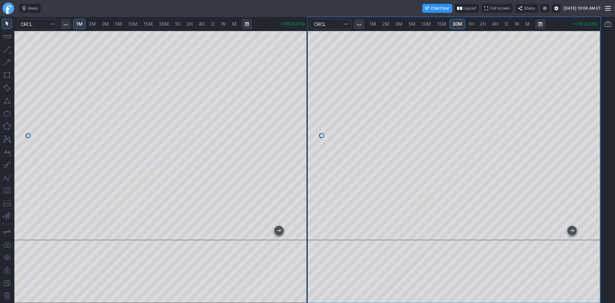
drag, startPoint x: 306, startPoint y: 71, endPoint x: 307, endPoint y: 79, distance: 7.7
click at [307, 79] on div at bounding box center [300, 133] width 13 height 193
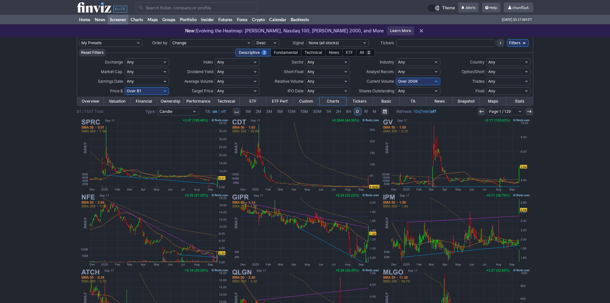
click at [165, 10] on input "Search" at bounding box center [197, 7] width 122 height 10
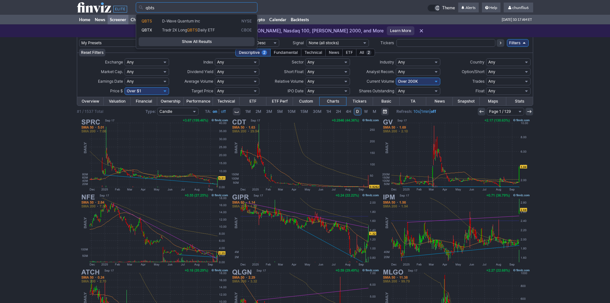
type input "qbts"
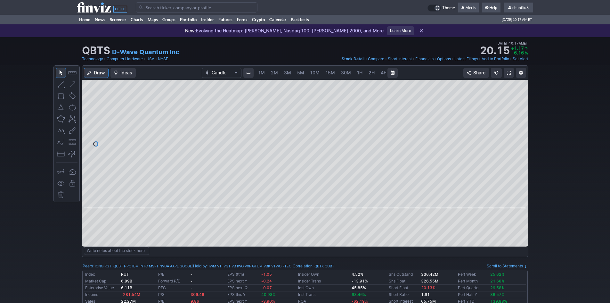
scroll to position [0, 35]
click at [507, 72] on link at bounding box center [509, 73] width 10 height 10
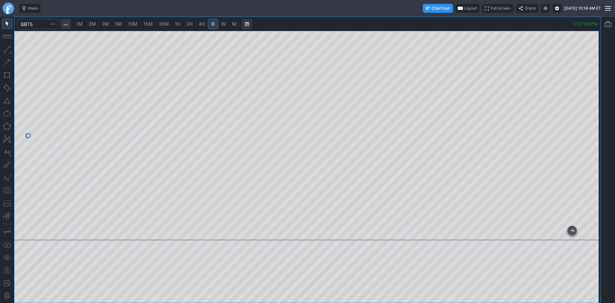
click at [587, 101] on div at bounding box center [307, 135] width 586 height 209
click at [94, 24] on span "2M" at bounding box center [92, 23] width 7 height 5
click at [464, 7] on span "Layout" at bounding box center [470, 8] width 12 height 6
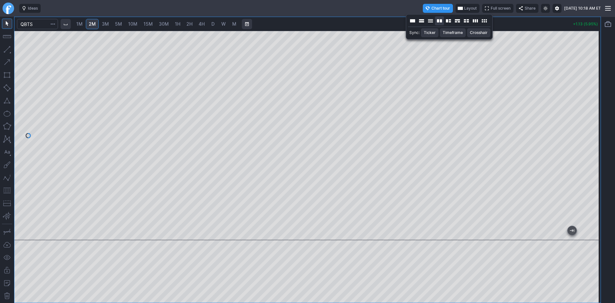
click at [438, 21] on button "Layout" at bounding box center [439, 20] width 9 height 9
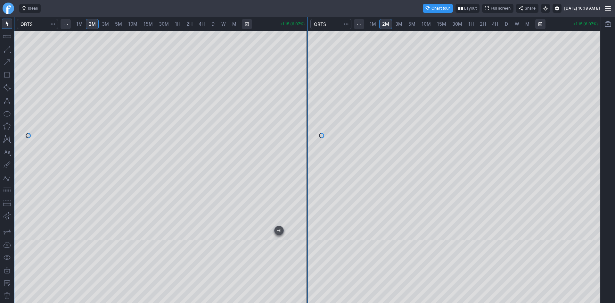
click at [287, 134] on div at bounding box center [160, 135] width 293 height 209
click at [8, 189] on button "button" at bounding box center [7, 190] width 10 height 10
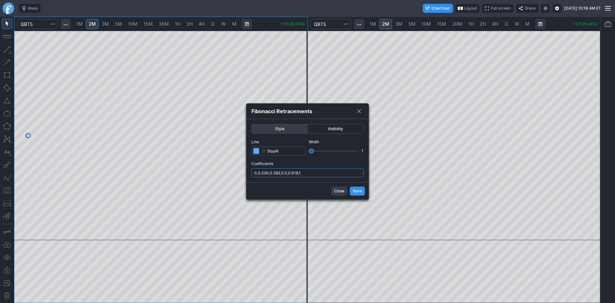
click at [325, 171] on input "0,0.236,0.382,0.5,0.618,1" at bounding box center [307, 172] width 112 height 9
type input "0,0.236,0.382,0.5,0.618,1,.786"
click at [361, 191] on span "Save" at bounding box center [357, 191] width 9 height 6
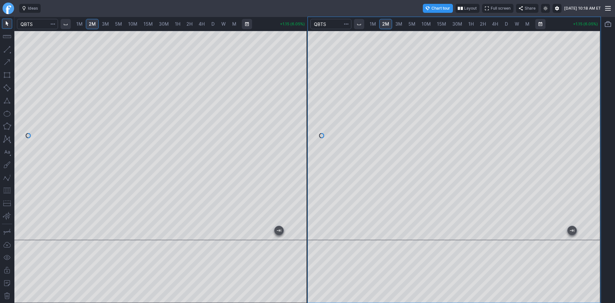
drag, startPoint x: 596, startPoint y: 98, endPoint x: 591, endPoint y: 138, distance: 40.3
click at [591, 138] on div at bounding box center [593, 133] width 13 height 193
click at [454, 25] on span "30M" at bounding box center [457, 23] width 10 height 5
drag, startPoint x: 594, startPoint y: 72, endPoint x: 591, endPoint y: 106, distance: 34.4
click at [591, 106] on div at bounding box center [593, 133] width 13 height 193
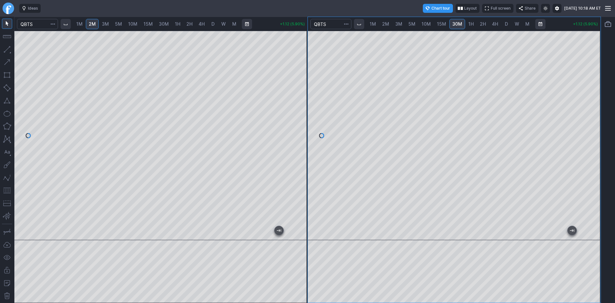
click at [474, 22] on link "1H" at bounding box center [470, 24] width 11 height 10
click at [480, 23] on span "2H" at bounding box center [483, 23] width 6 height 5
click at [494, 25] on span "4H" at bounding box center [495, 23] width 6 height 5
drag, startPoint x: 594, startPoint y: 86, endPoint x: 594, endPoint y: 62, distance: 23.7
click at [594, 62] on div at bounding box center [593, 133] width 13 height 193
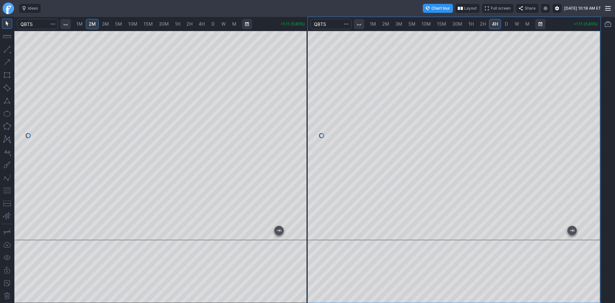
click at [4, 190] on button "button" at bounding box center [7, 190] width 10 height 10
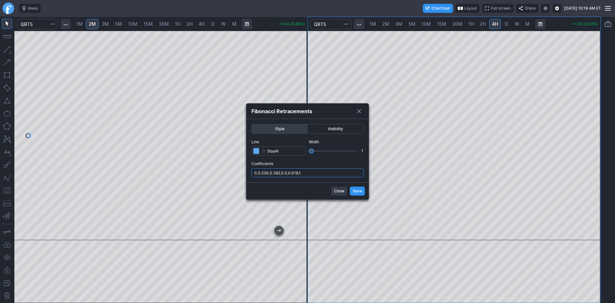
click at [310, 172] on input "0,0.236,0.382,0.5,0.618,1" at bounding box center [307, 172] width 112 height 9
type input "0,0.236,0.382,0.5,0.618,1,.786"
click at [356, 186] on button "Save" at bounding box center [357, 190] width 15 height 9
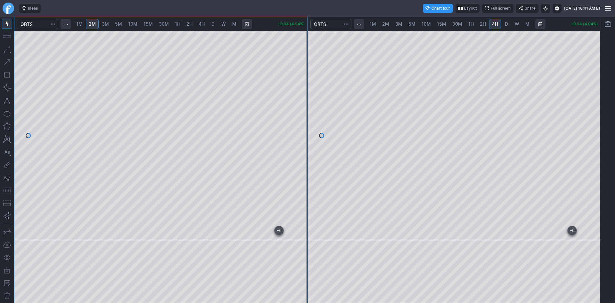
drag, startPoint x: 304, startPoint y: 93, endPoint x: 305, endPoint y: 104, distance: 11.6
click at [305, 104] on div at bounding box center [300, 133] width 13 height 193
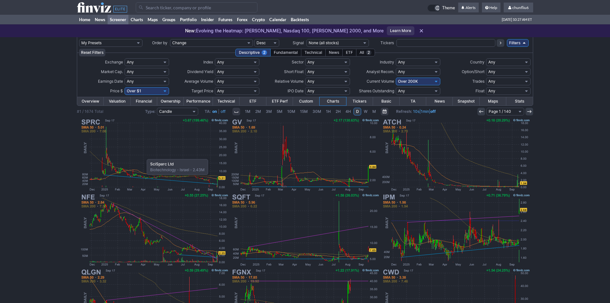
click at [144, 156] on img at bounding box center [154, 154] width 150 height 75
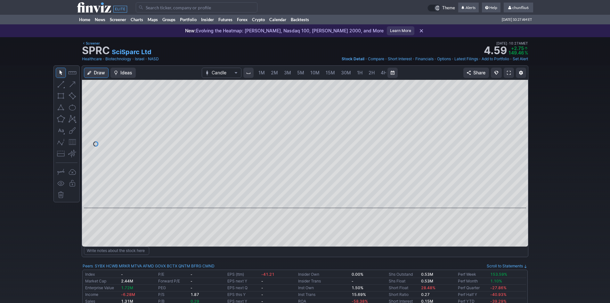
scroll to position [0, 35]
click at [508, 72] on span at bounding box center [509, 72] width 4 height 5
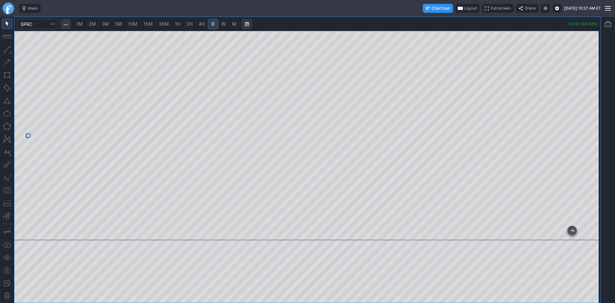
click at [95, 24] on span "2M" at bounding box center [92, 23] width 7 height 5
drag, startPoint x: 594, startPoint y: 98, endPoint x: 596, endPoint y: 117, distance: 19.0
click at [596, 117] on div at bounding box center [593, 133] width 13 height 193
click at [5, 191] on button "button" at bounding box center [7, 190] width 10 height 10
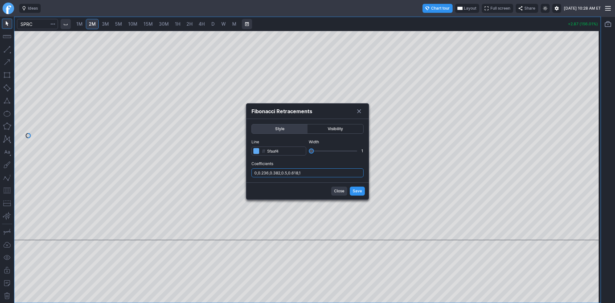
click at [318, 176] on input "0,0.236,0.382,0.5,0.618,1" at bounding box center [307, 172] width 112 height 9
type input "0,0.236,0.382,0.5,0.618,1,.786,1.236"
click at [358, 192] on span "Save" at bounding box center [357, 191] width 9 height 6
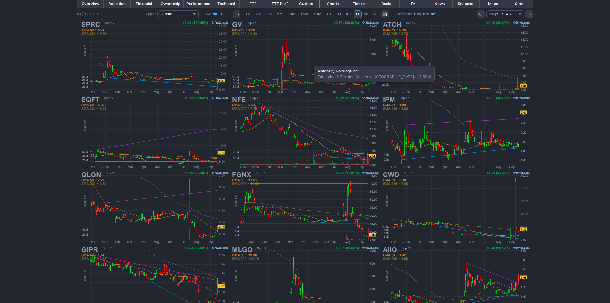
scroll to position [128, 0]
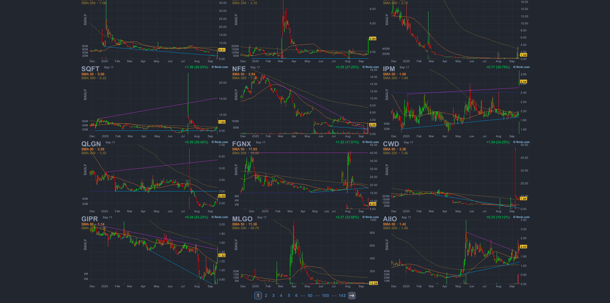
click at [352, 297] on icon at bounding box center [352, 295] width 5 height 5
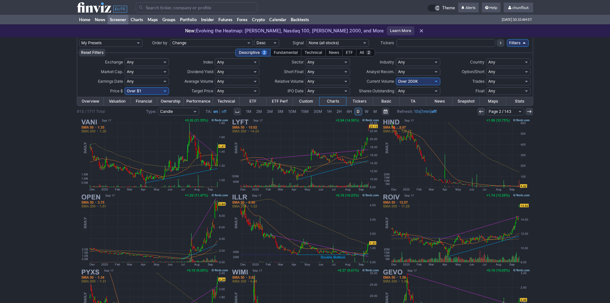
click at [154, 10] on input "Search" at bounding box center [197, 7] width 122 height 10
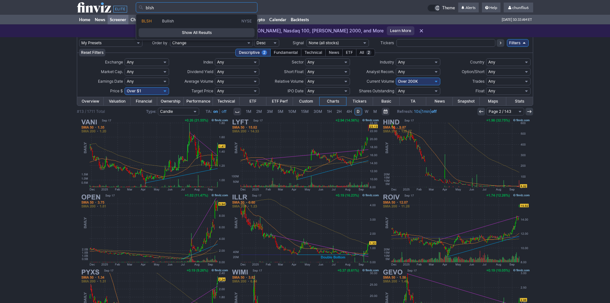
type input "blsh"
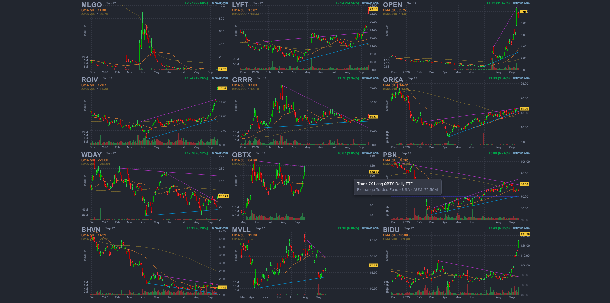
scroll to position [132, 0]
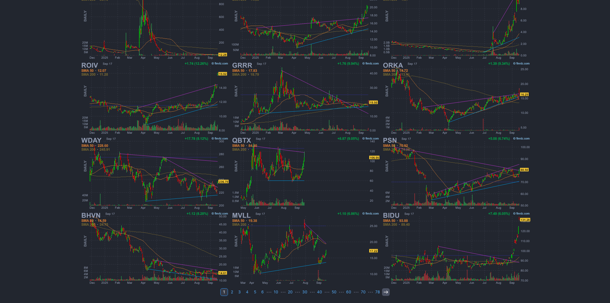
click at [382, 290] on link at bounding box center [386, 292] width 8 height 8
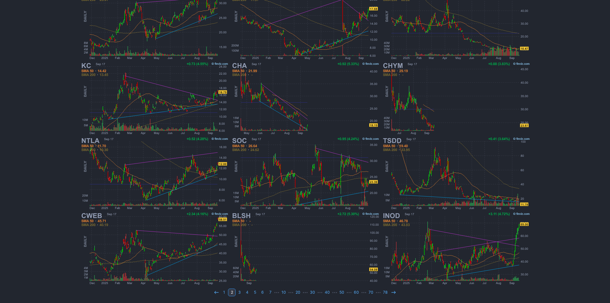
scroll to position [132, 0]
click at [294, 265] on img at bounding box center [305, 247] width 150 height 75
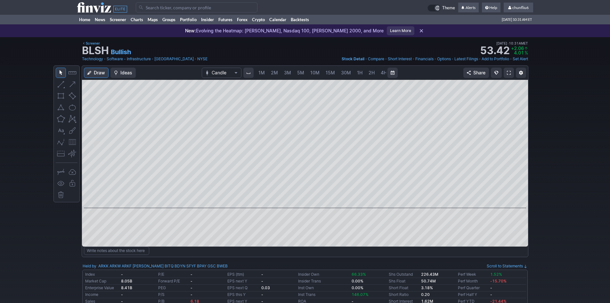
scroll to position [0, 35]
click at [267, 71] on span "5M" at bounding box center [266, 72] width 7 height 5
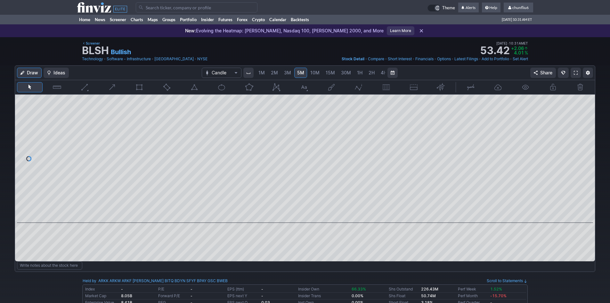
click at [264, 71] on span "1M" at bounding box center [262, 72] width 6 height 5
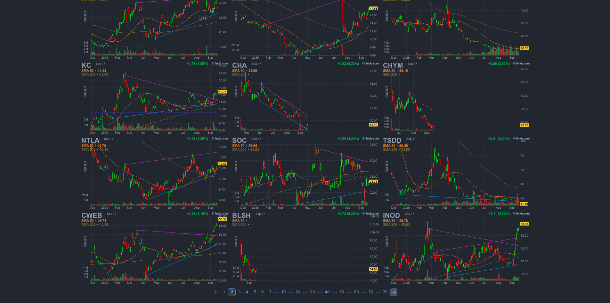
click at [393, 291] on use at bounding box center [393, 291] width 4 height 3
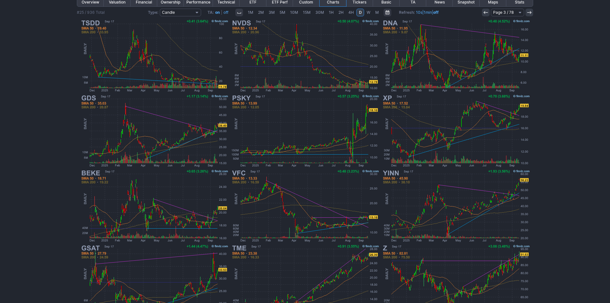
scroll to position [128, 0]
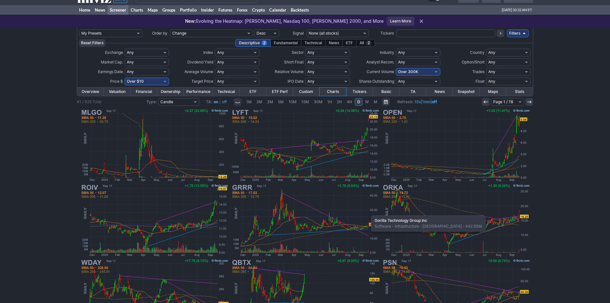
scroll to position [4, 0]
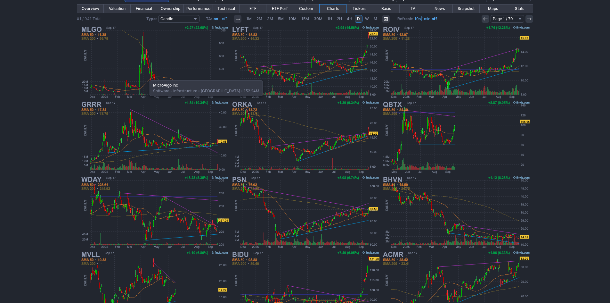
scroll to position [132, 0]
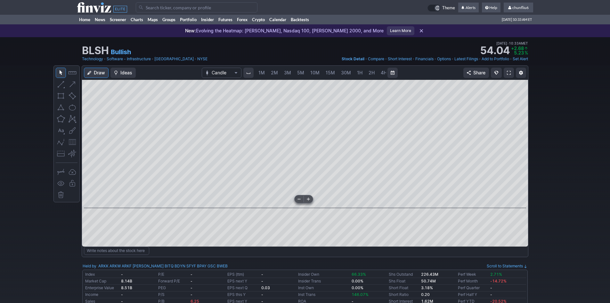
scroll to position [0, 35]
click at [508, 73] on span at bounding box center [509, 72] width 4 height 5
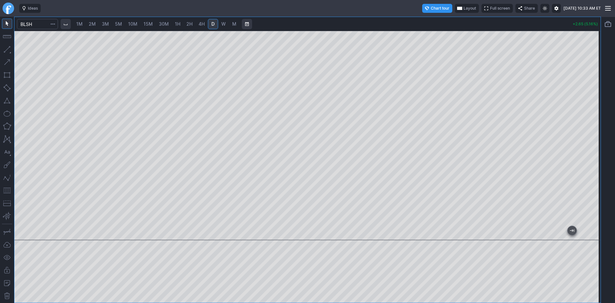
click at [90, 21] on span "2M" at bounding box center [92, 23] width 7 height 5
click at [79, 22] on span "1M" at bounding box center [79, 23] width 6 height 5
drag, startPoint x: 595, startPoint y: 55, endPoint x: 597, endPoint y: 128, distance: 73.1
click at [597, 128] on div at bounding box center [593, 133] width 13 height 193
drag, startPoint x: 593, startPoint y: 145, endPoint x: 591, endPoint y: 114, distance: 31.8
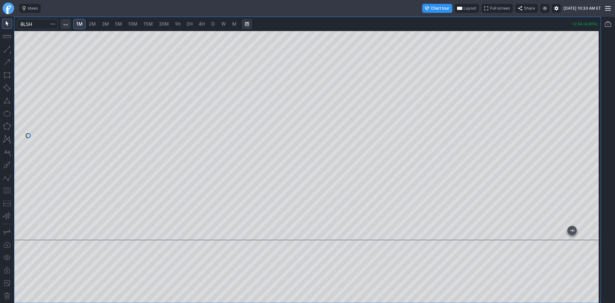
click at [591, 114] on div at bounding box center [593, 133] width 13 height 193
click at [6, 192] on button "button" at bounding box center [7, 190] width 10 height 10
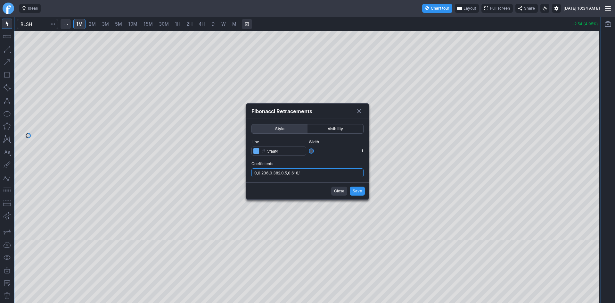
click at [320, 172] on input "0,0.236,0.382,0.5,0.618,1" at bounding box center [307, 172] width 112 height 9
type input "0,0.236,0.382,0.5,0.618,1,.786"
click at [361, 191] on span "Save" at bounding box center [357, 191] width 9 height 6
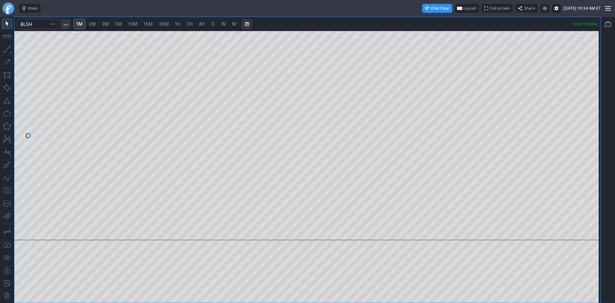
click at [464, 9] on span "Layout" at bounding box center [470, 8] width 12 height 6
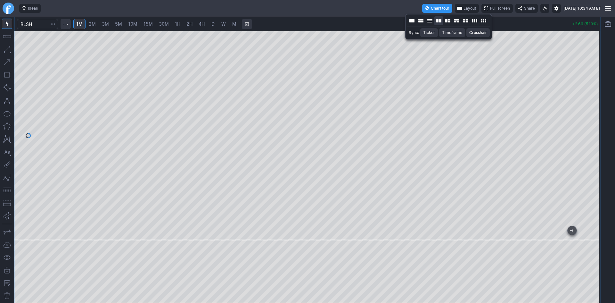
click at [440, 21] on button "Layout" at bounding box center [438, 20] width 9 height 9
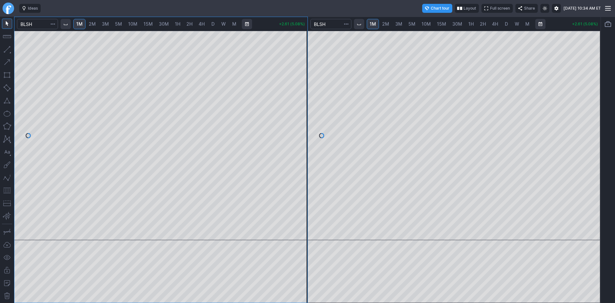
click at [413, 24] on span "5M" at bounding box center [411, 23] width 7 height 5
drag, startPoint x: 597, startPoint y: 63, endPoint x: 588, endPoint y: 119, distance: 56.1
click at [588, 119] on div at bounding box center [593, 133] width 13 height 193
drag, startPoint x: 5, startPoint y: 191, endPoint x: 14, endPoint y: 190, distance: 9.0
click at [6, 191] on button "button" at bounding box center [7, 190] width 10 height 10
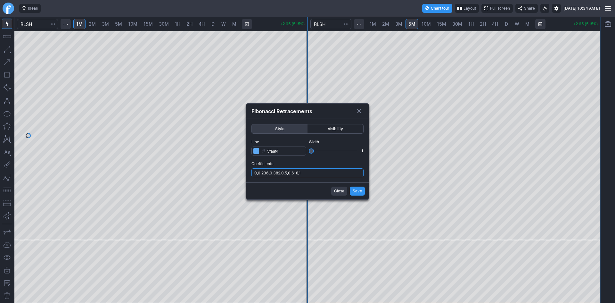
drag, startPoint x: 323, startPoint y: 173, endPoint x: 323, endPoint y: 177, distance: 3.5
click at [323, 173] on input "0,0.236,0.382,0.5,0.618,1" at bounding box center [307, 172] width 112 height 9
type input "0,0.236,0.382,0.5,0.618,1,.786"
click at [354, 189] on span "Save" at bounding box center [357, 191] width 9 height 6
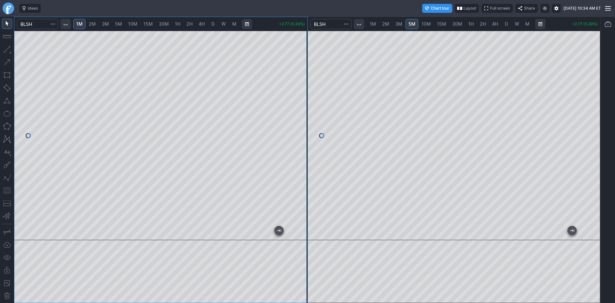
click at [425, 23] on span "10M" at bounding box center [426, 23] width 9 height 5
drag, startPoint x: 598, startPoint y: 122, endPoint x: 589, endPoint y: 145, distance: 25.0
click at [593, 145] on div at bounding box center [593, 133] width 13 height 193
click at [5, 190] on button "button" at bounding box center [7, 190] width 10 height 10
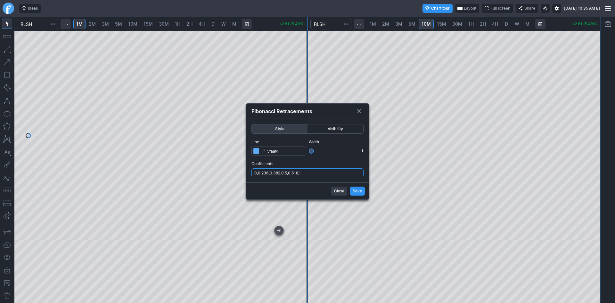
drag, startPoint x: 328, startPoint y: 170, endPoint x: 328, endPoint y: 177, distance: 6.7
click at [328, 172] on input "0,0.236,0.382,0.5,0.618,1" at bounding box center [307, 172] width 112 height 9
type input "0,0.236,0.382,0.5,0.618,1,.786"
click at [356, 190] on span "Save" at bounding box center [357, 191] width 9 height 6
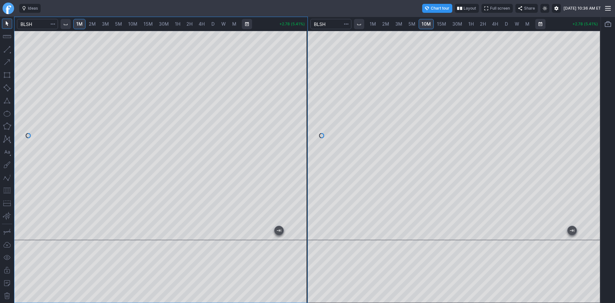
drag, startPoint x: 596, startPoint y: 86, endPoint x: 595, endPoint y: 96, distance: 10.0
click at [595, 96] on div at bounding box center [593, 133] width 13 height 193
drag, startPoint x: 298, startPoint y: 112, endPoint x: 297, endPoint y: 121, distance: 8.4
click at [297, 121] on div at bounding box center [300, 133] width 13 height 193
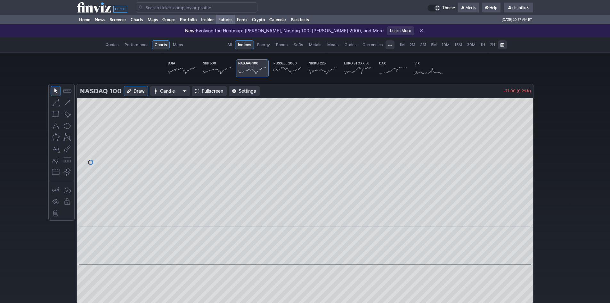
scroll to position [0, 40]
click at [87, 19] on link "Home" at bounding box center [85, 20] width 16 height 10
